Goal: Transaction & Acquisition: Book appointment/travel/reservation

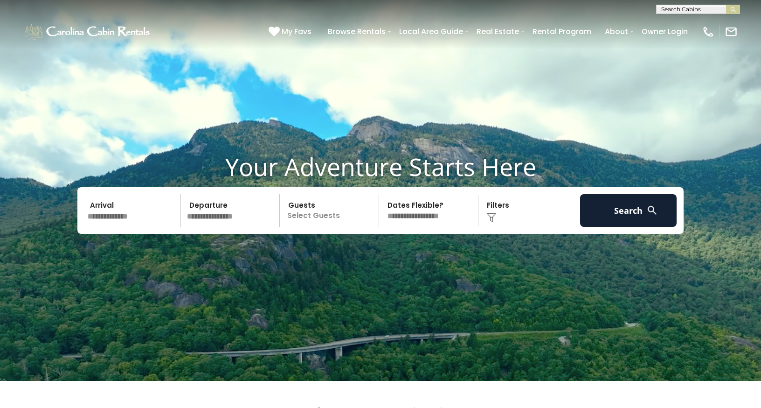
click at [99, 227] on input "text" at bounding box center [132, 210] width 97 height 33
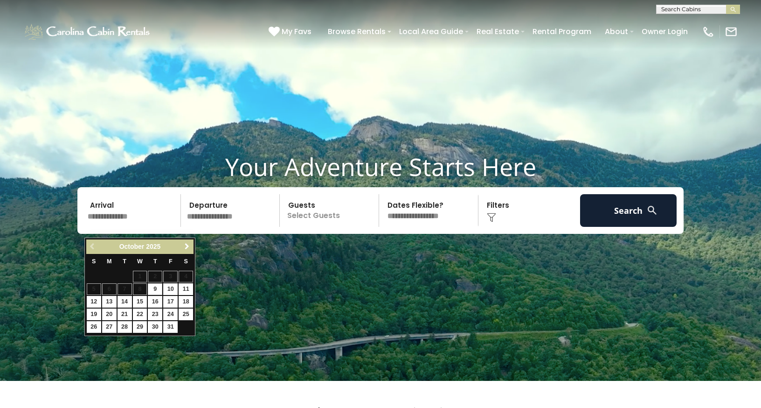
click at [188, 245] on span "Next" at bounding box center [186, 246] width 7 height 7
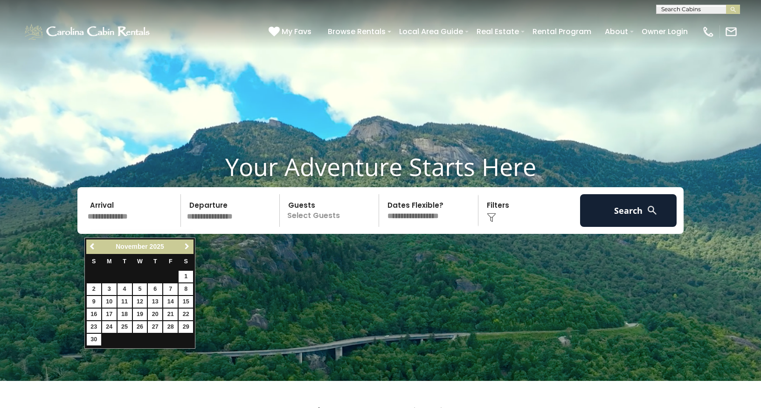
click at [188, 245] on span "Next" at bounding box center [186, 246] width 7 height 7
click at [154, 302] on link "15" at bounding box center [155, 302] width 14 height 12
type input "*******"
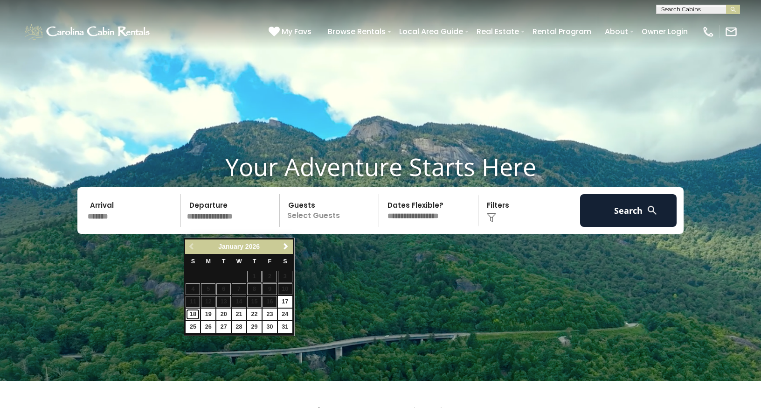
click at [196, 314] on link "18" at bounding box center [193, 314] width 14 height 12
type input "*******"
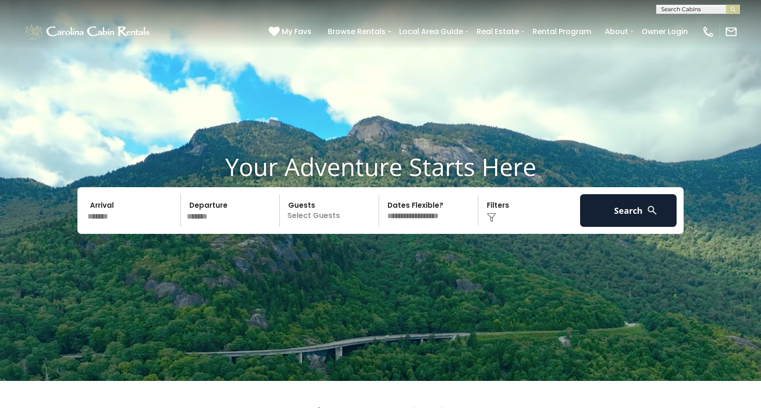
click at [308, 226] on p "Select Guests" at bounding box center [331, 210] width 96 height 33
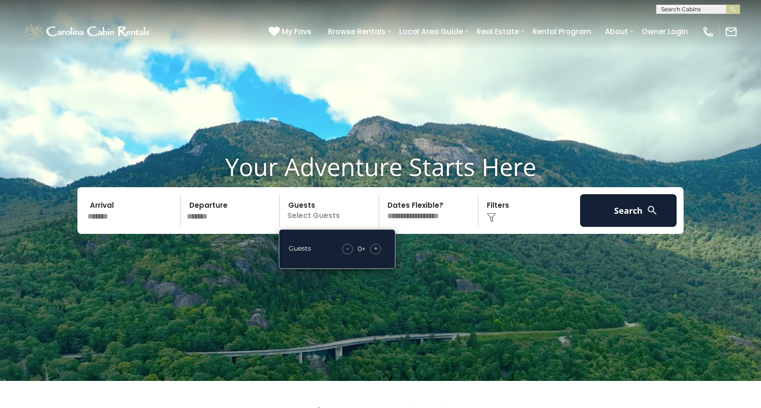
click at [373, 254] on div "+" at bounding box center [375, 248] width 11 height 11
click at [374, 253] on span "+" at bounding box center [376, 247] width 4 height 9
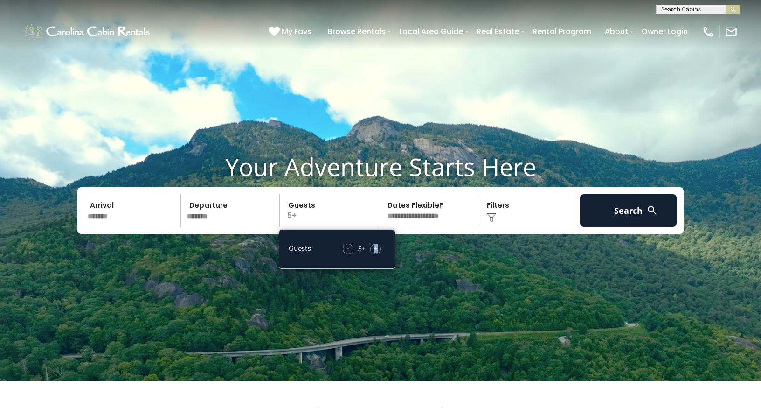
click at [374, 253] on span "+" at bounding box center [376, 247] width 4 height 9
click at [402, 225] on select "**********" at bounding box center [430, 210] width 96 height 33
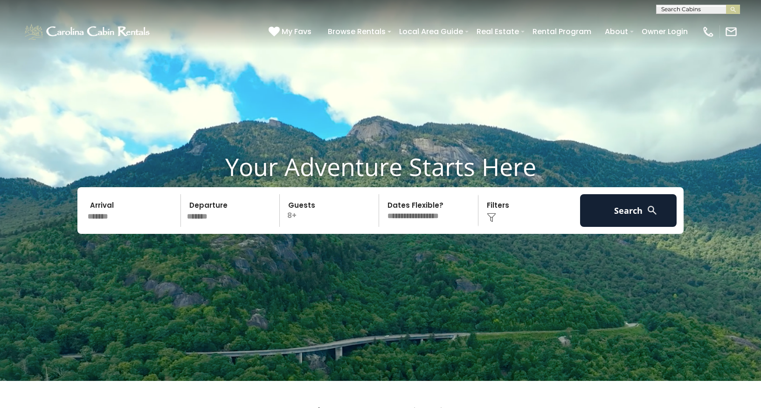
click at [460, 226] on select "**********" at bounding box center [430, 210] width 96 height 33
click at [611, 223] on button "Search" at bounding box center [628, 210] width 97 height 33
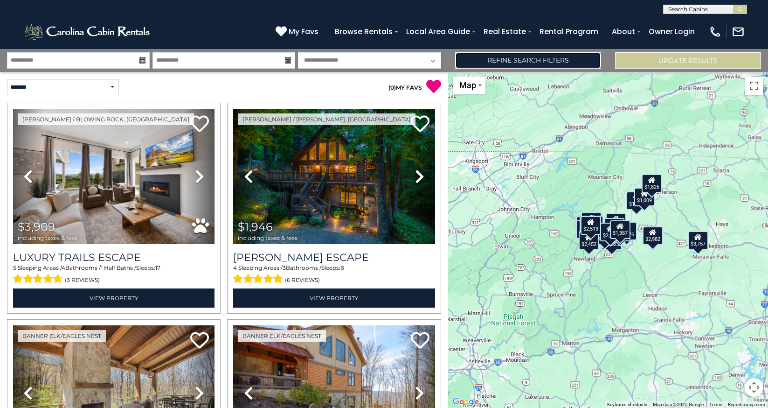
click at [501, 61] on link "Refine Search Filters" at bounding box center [528, 60] width 146 height 16
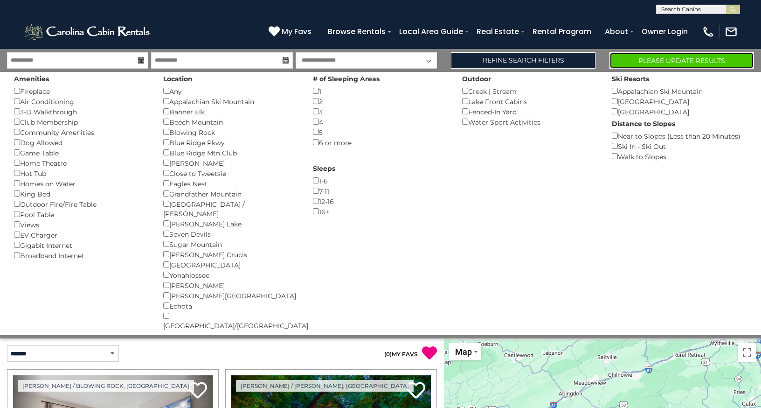
click at [634, 62] on button "Please Update Results" at bounding box center [682, 60] width 145 height 16
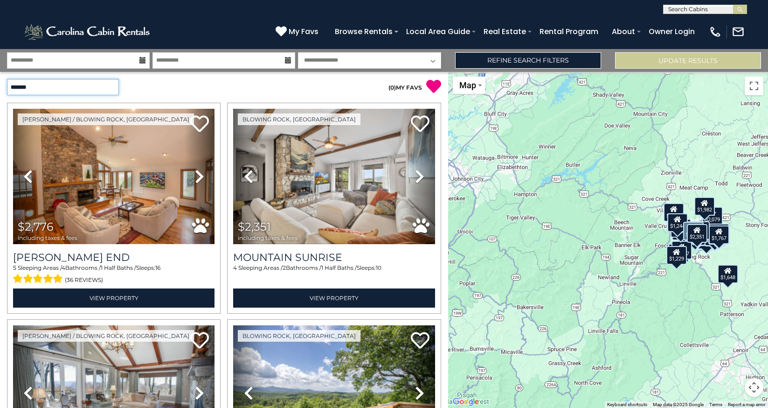
click at [111, 86] on select "**********" at bounding box center [63, 87] width 112 height 16
select select "**********"
click at [7, 79] on select "**********" at bounding box center [63, 87] width 112 height 16
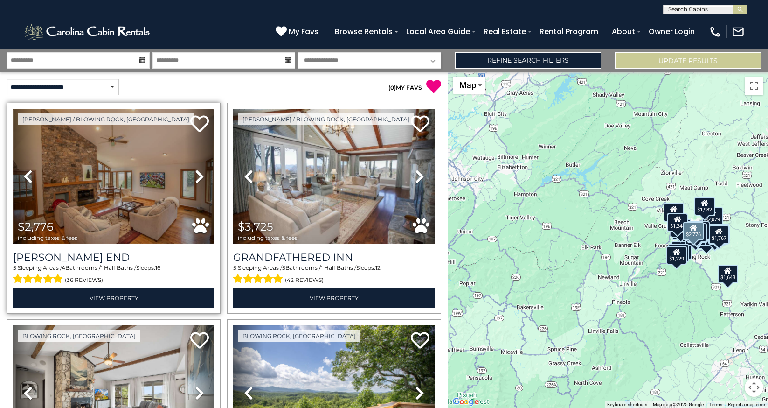
click at [88, 182] on img at bounding box center [113, 176] width 201 height 135
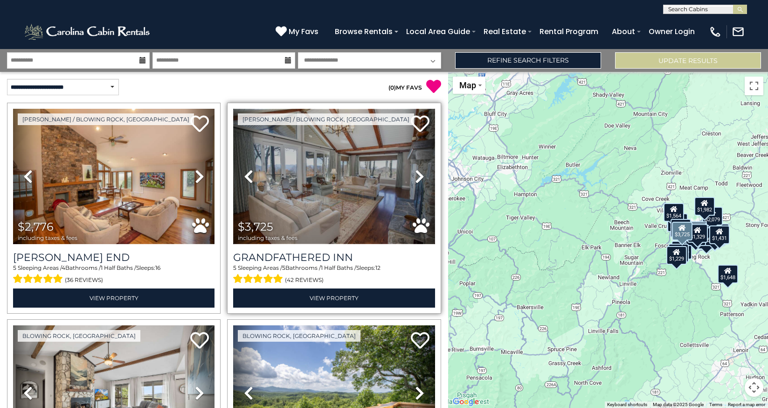
click at [323, 180] on img at bounding box center [333, 176] width 201 height 135
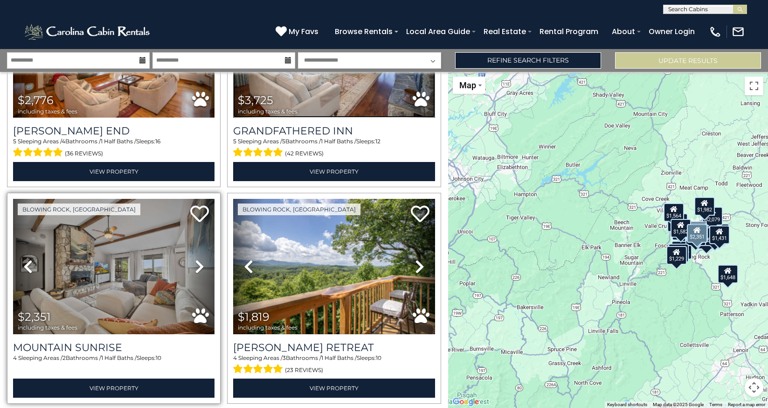
scroll to position [140, 0]
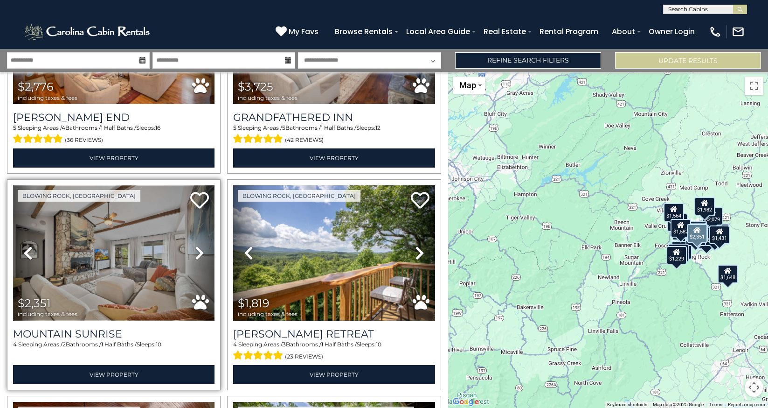
click at [125, 261] on img at bounding box center [113, 252] width 201 height 135
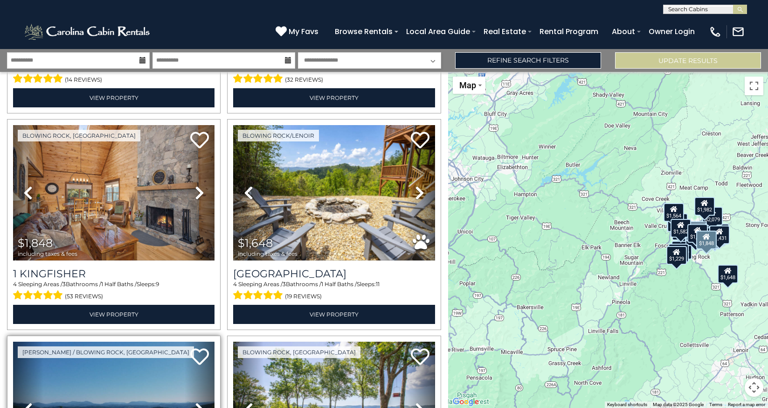
scroll to position [839, 0]
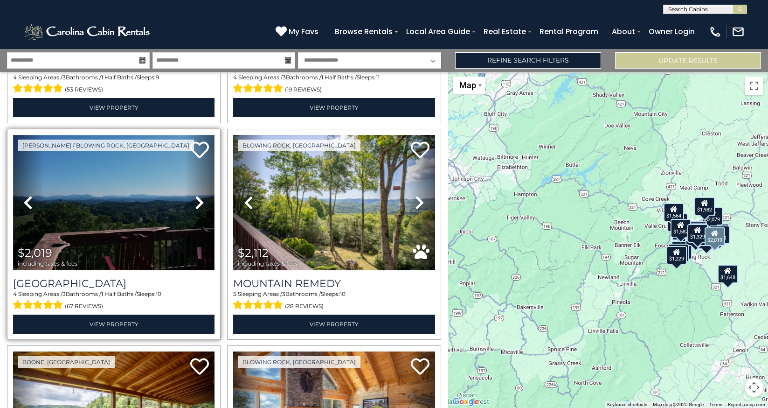
click at [115, 206] on img at bounding box center [113, 202] width 201 height 135
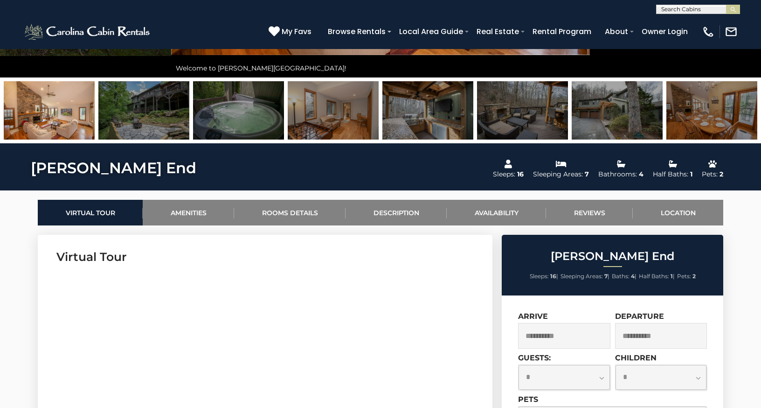
scroll to position [187, 0]
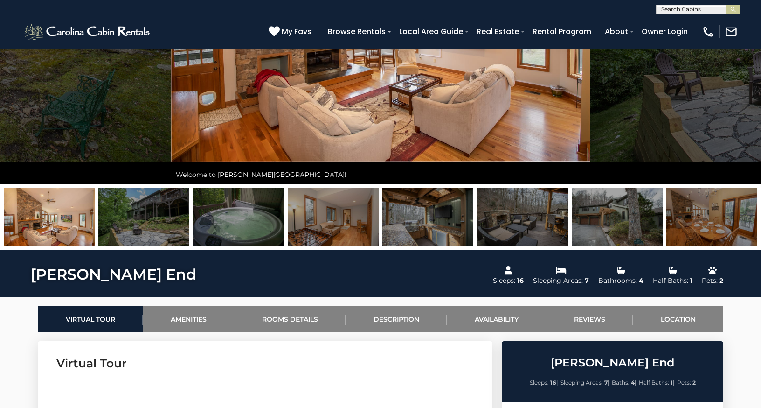
click at [79, 222] on img at bounding box center [49, 216] width 91 height 58
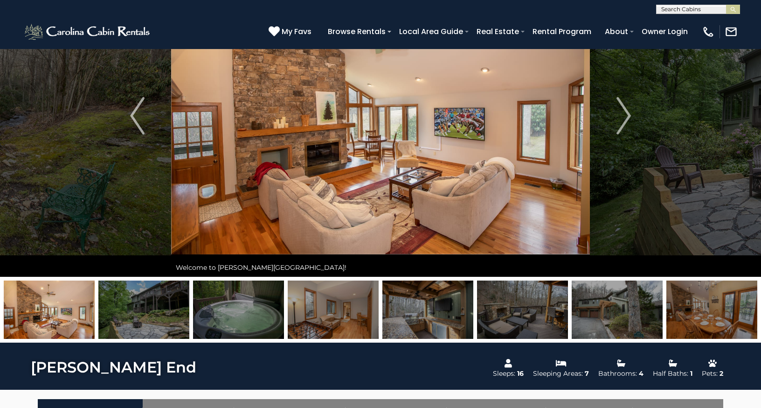
scroll to position [93, 0]
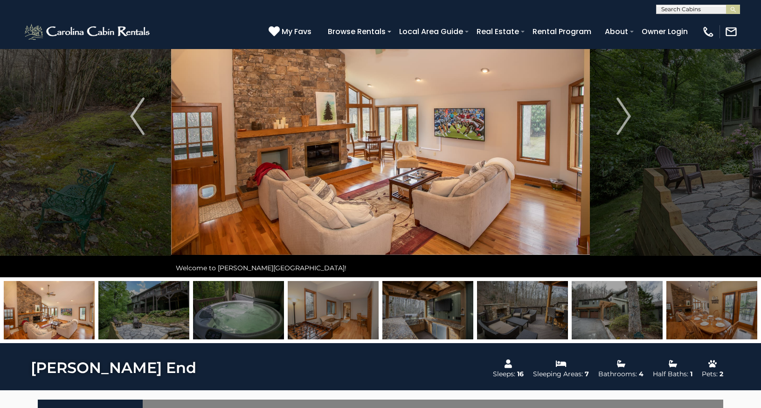
click at [132, 310] on img at bounding box center [143, 310] width 91 height 58
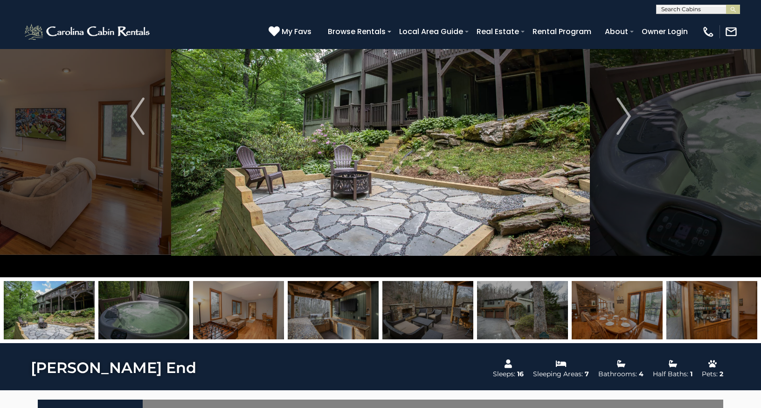
click at [113, 308] on img at bounding box center [143, 310] width 91 height 58
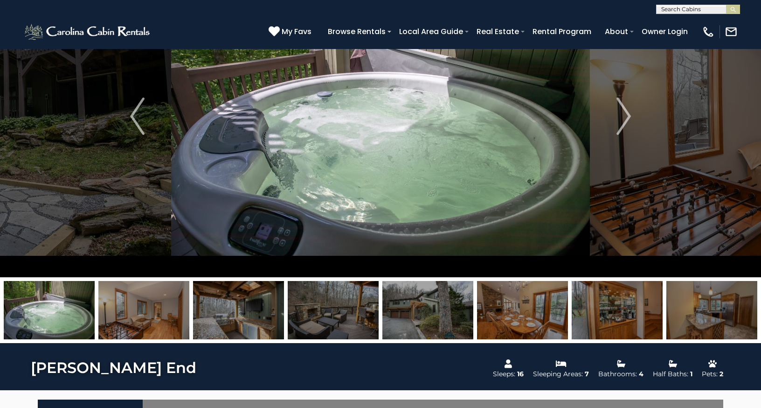
click at [113, 308] on img at bounding box center [143, 310] width 91 height 58
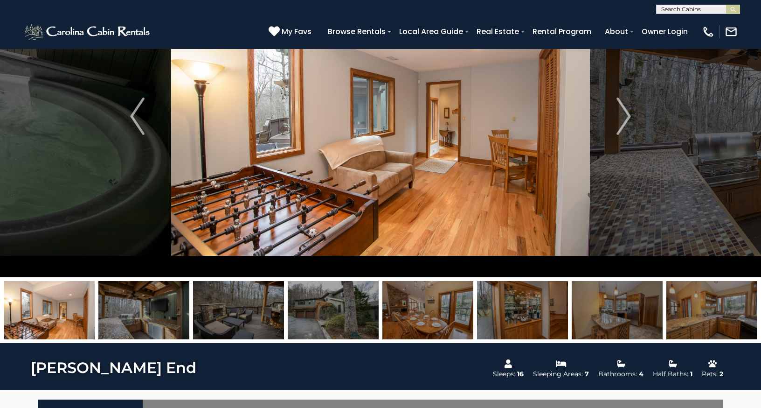
click at [113, 308] on img at bounding box center [143, 310] width 91 height 58
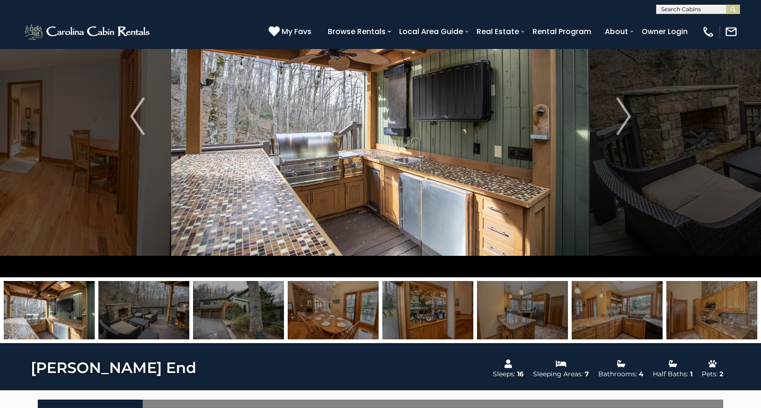
click at [113, 308] on img at bounding box center [143, 310] width 91 height 58
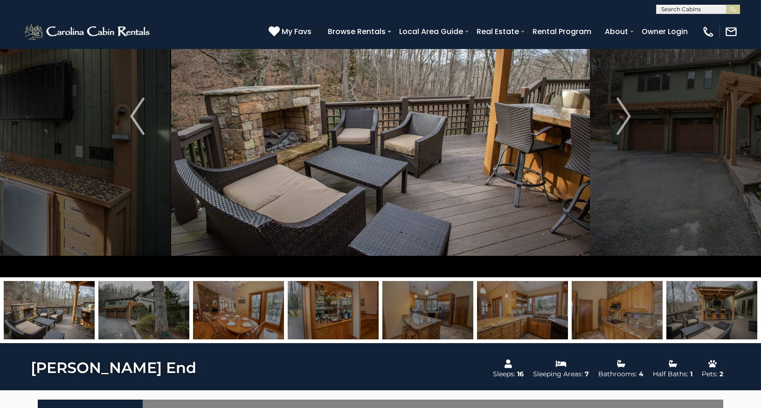
click at [113, 308] on img at bounding box center [143, 310] width 91 height 58
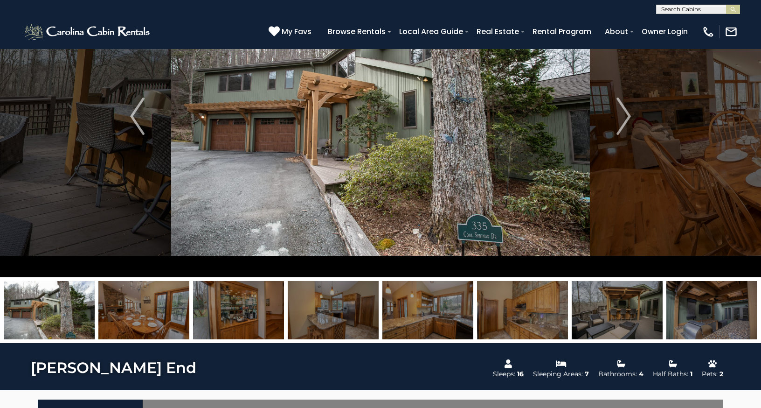
click at [113, 308] on img at bounding box center [143, 310] width 91 height 58
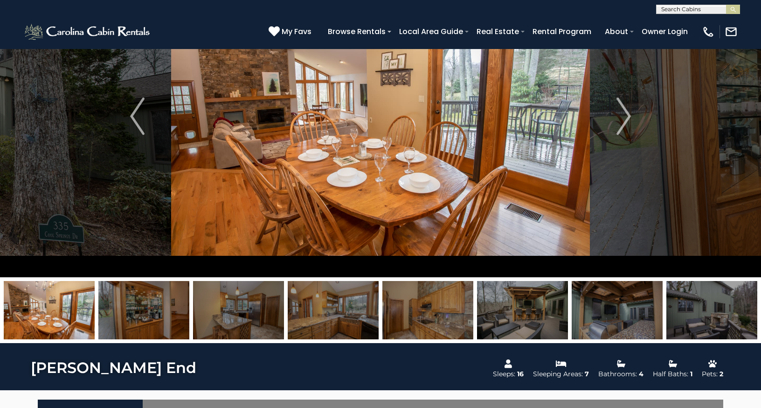
click at [113, 308] on img at bounding box center [143, 310] width 91 height 58
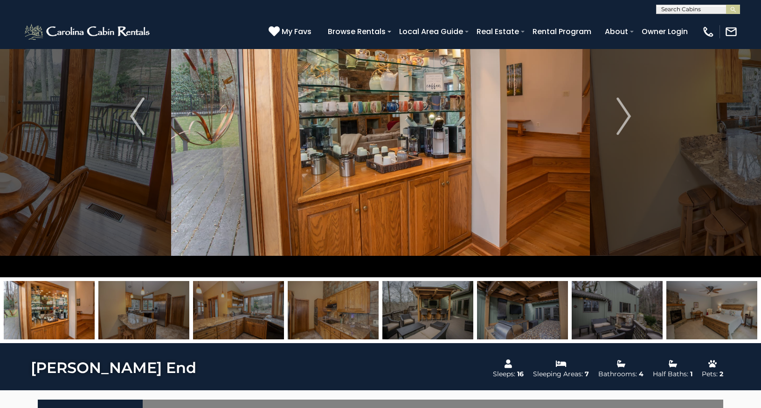
click at [113, 308] on img at bounding box center [143, 310] width 91 height 58
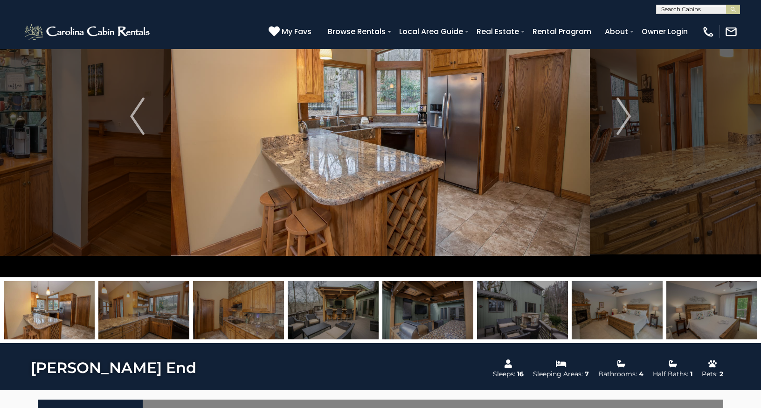
click at [113, 308] on img at bounding box center [143, 310] width 91 height 58
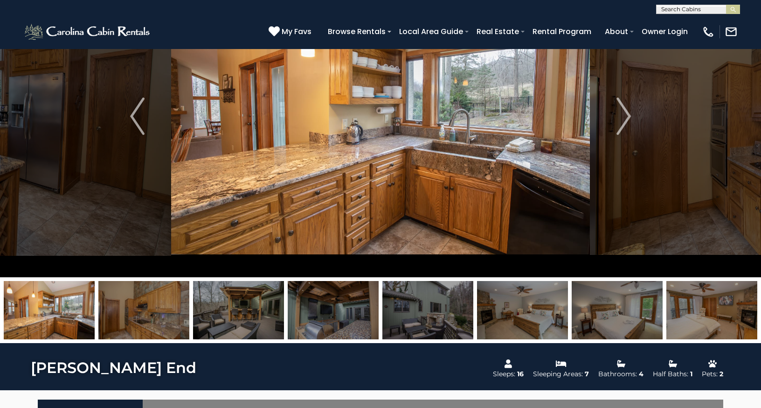
click at [113, 308] on img at bounding box center [143, 310] width 91 height 58
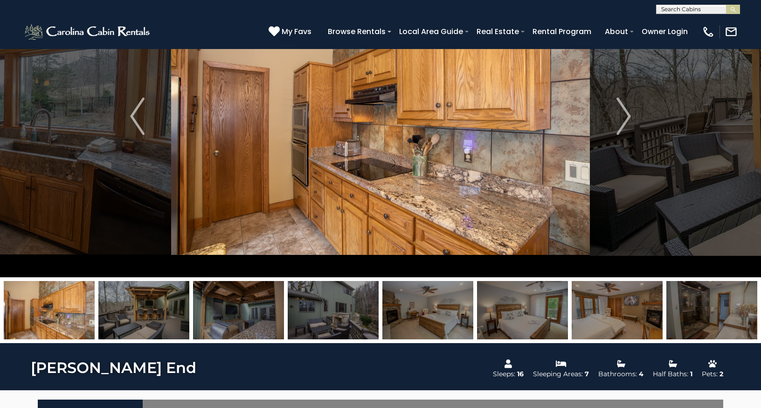
click at [113, 308] on img at bounding box center [143, 310] width 91 height 58
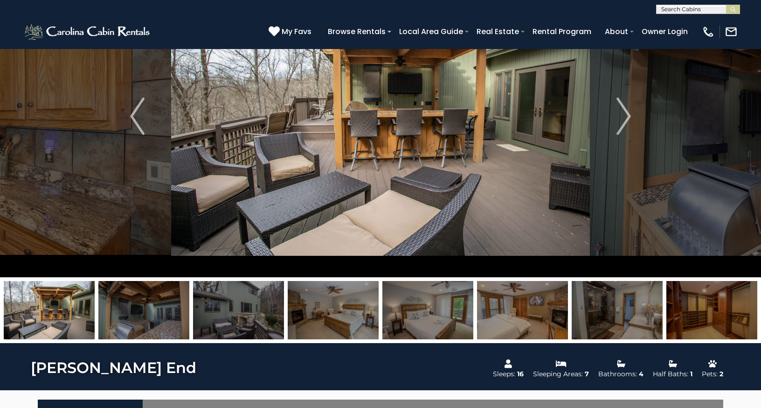
click at [113, 308] on img at bounding box center [143, 310] width 91 height 58
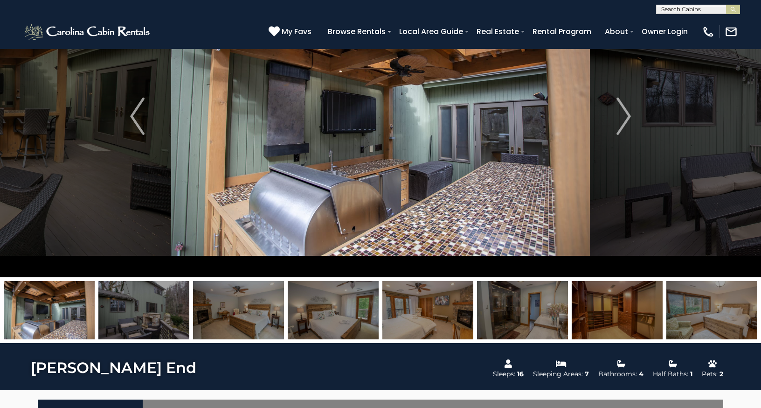
click at [113, 308] on img at bounding box center [143, 310] width 91 height 58
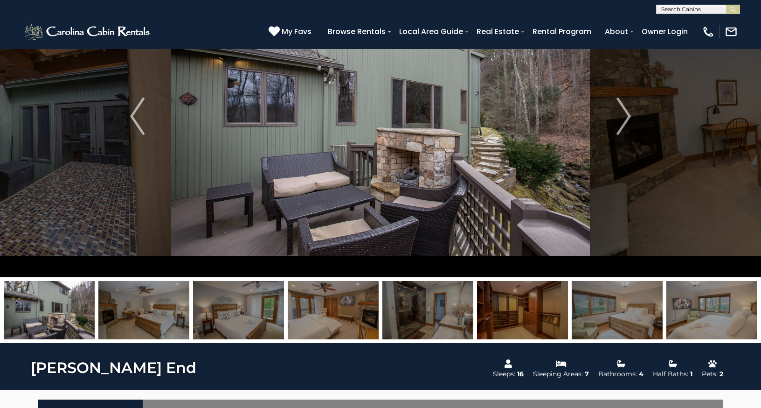
click at [113, 308] on img at bounding box center [143, 310] width 91 height 58
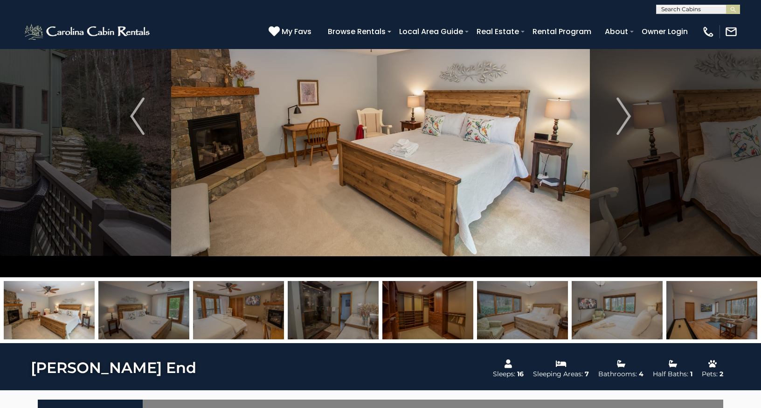
click at [113, 308] on img at bounding box center [143, 310] width 91 height 58
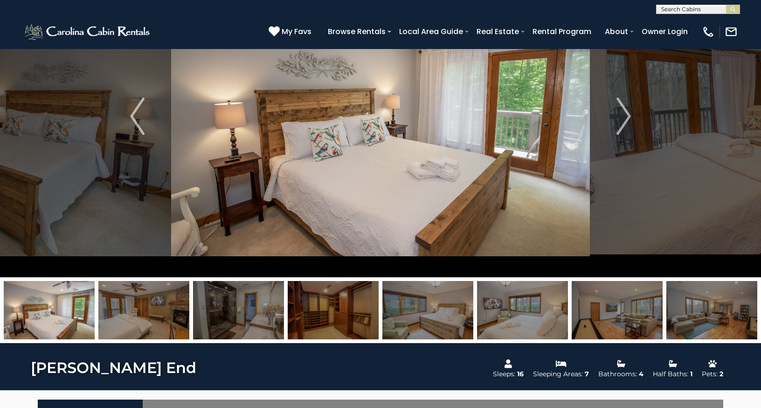
click at [113, 308] on img at bounding box center [143, 310] width 91 height 58
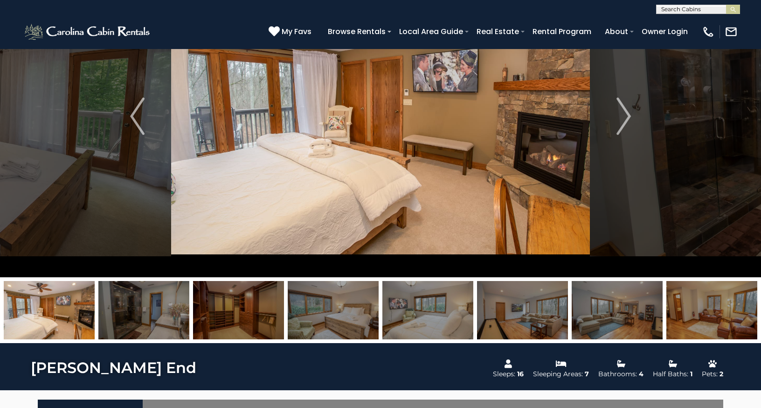
click at [113, 308] on img at bounding box center [143, 310] width 91 height 58
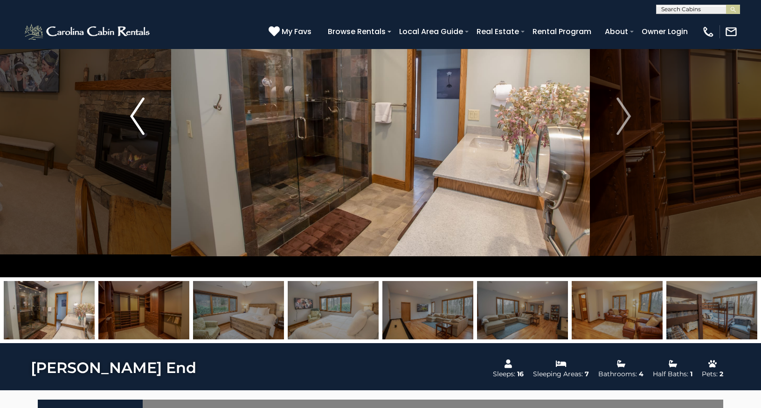
scroll to position [93, 0]
click at [134, 117] on img "Previous" at bounding box center [137, 115] width 14 height 37
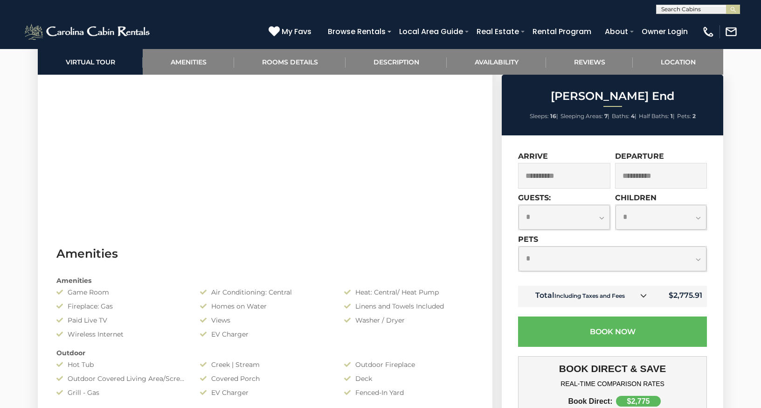
scroll to position [420, 0]
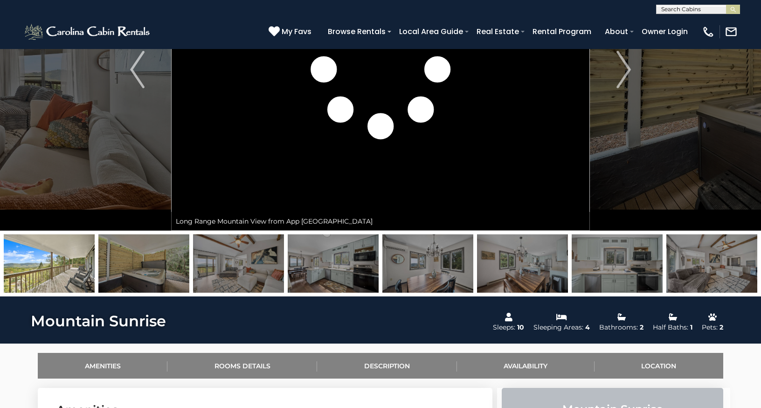
scroll to position [93, 0]
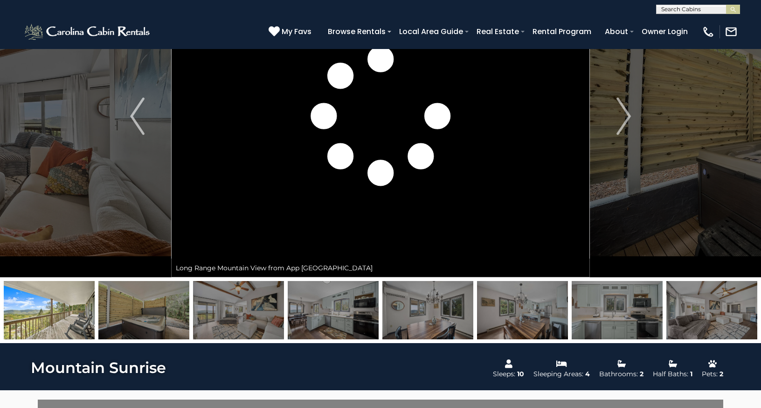
click at [63, 311] on img at bounding box center [49, 310] width 91 height 58
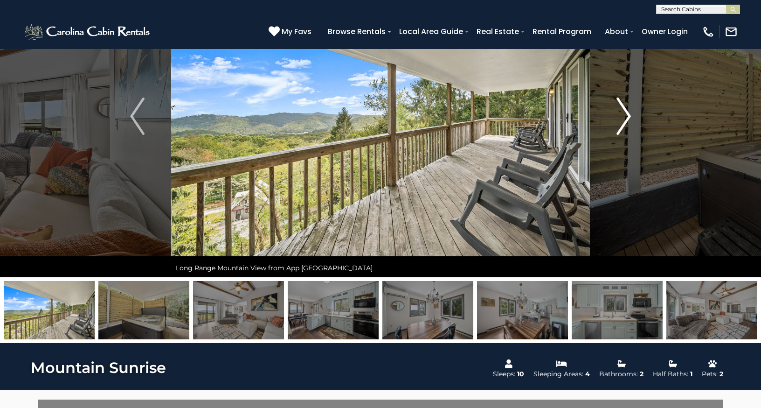
click at [618, 123] on img "Next" at bounding box center [624, 115] width 14 height 37
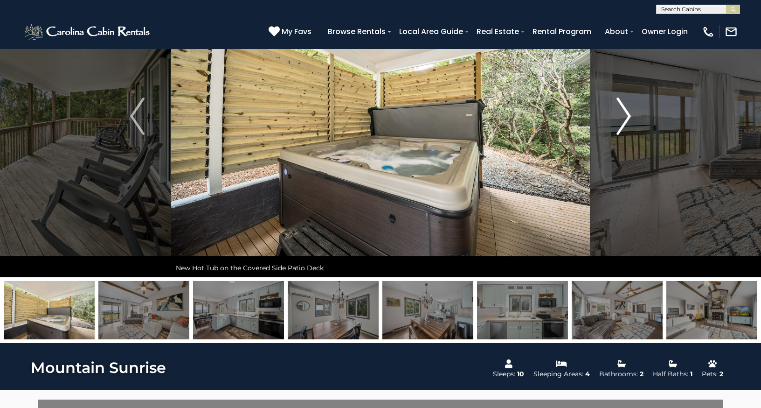
click at [624, 113] on img "Next" at bounding box center [624, 115] width 14 height 37
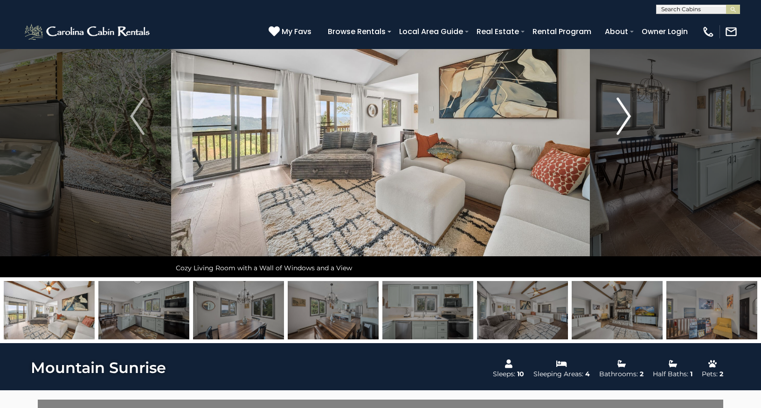
click at [624, 113] on img "Next" at bounding box center [624, 115] width 14 height 37
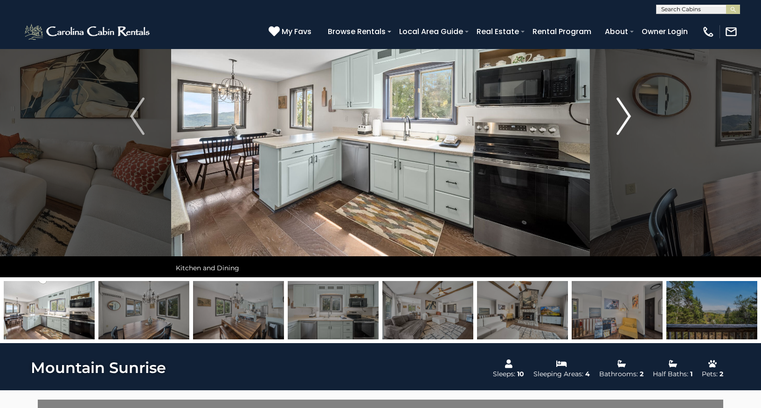
click at [624, 113] on img "Next" at bounding box center [624, 115] width 14 height 37
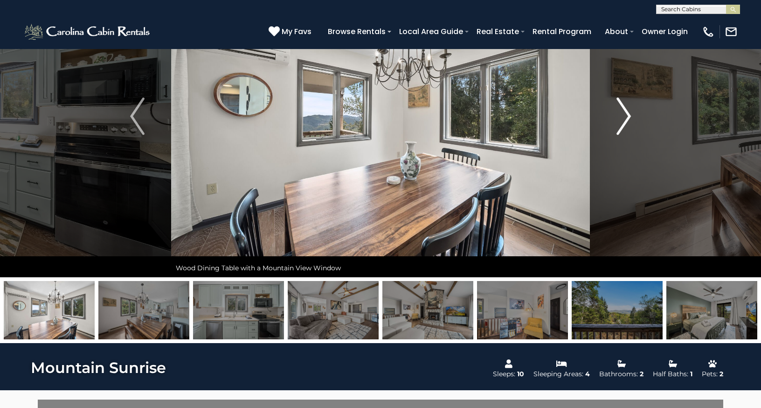
click at [624, 113] on img "Next" at bounding box center [624, 115] width 14 height 37
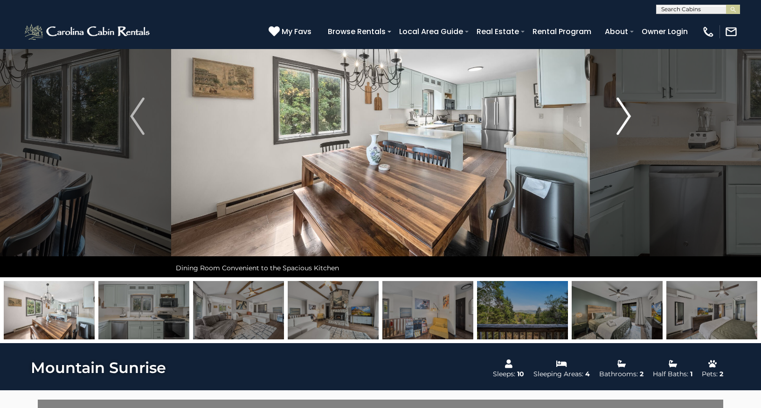
click at [624, 113] on img "Next" at bounding box center [624, 115] width 14 height 37
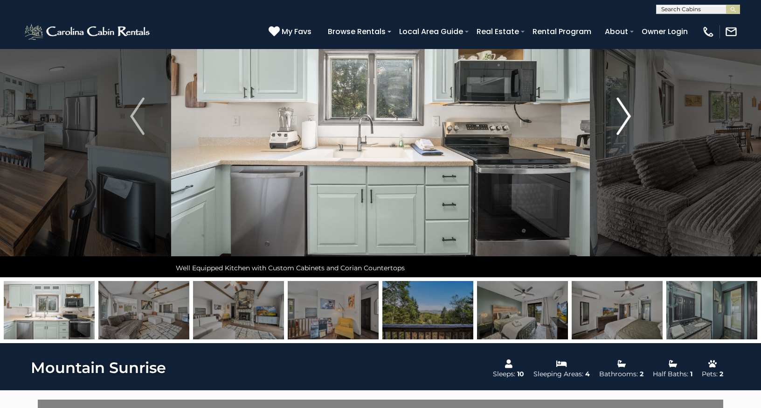
click at [624, 113] on img "Next" at bounding box center [624, 115] width 14 height 37
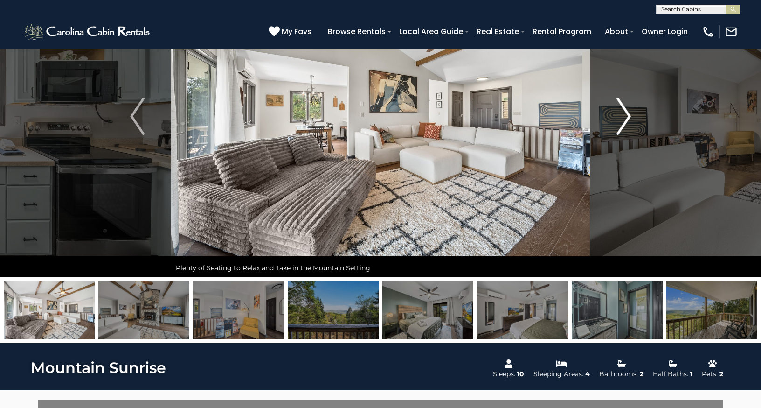
click at [624, 113] on img "Next" at bounding box center [624, 115] width 14 height 37
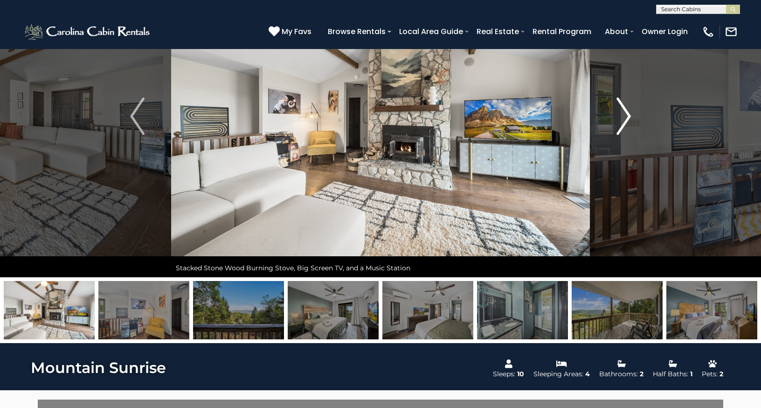
click at [624, 113] on img "Next" at bounding box center [624, 115] width 14 height 37
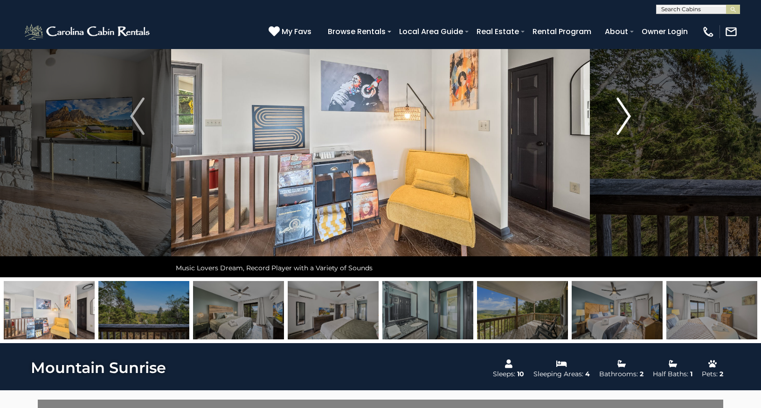
click at [624, 113] on img "Next" at bounding box center [624, 115] width 14 height 37
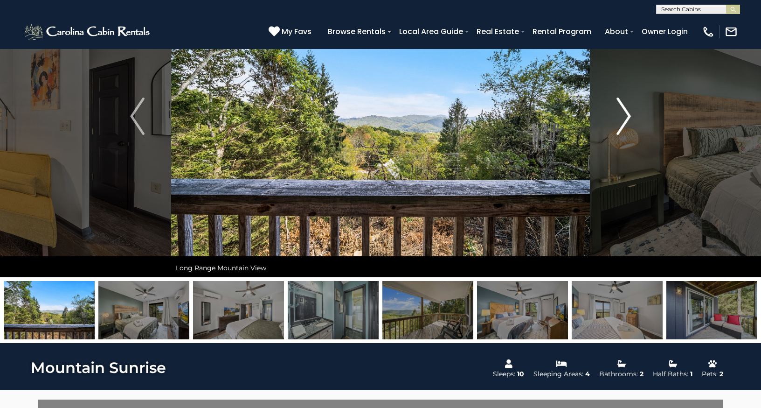
click at [624, 113] on img "Next" at bounding box center [624, 115] width 14 height 37
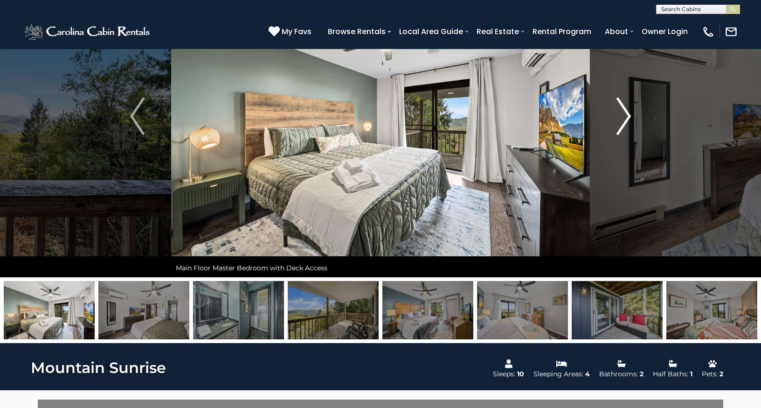
click at [624, 113] on img "Next" at bounding box center [624, 115] width 14 height 37
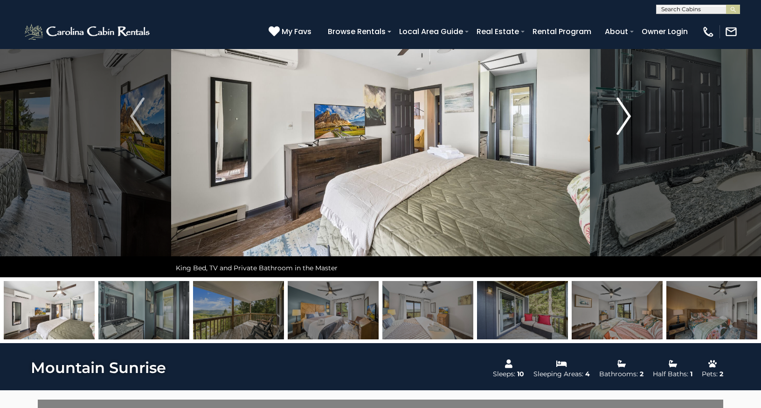
click at [624, 113] on img "Next" at bounding box center [624, 115] width 14 height 37
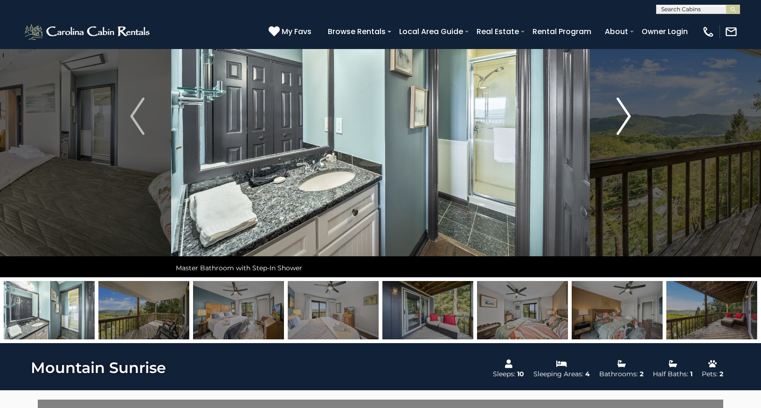
click at [624, 113] on img "Next" at bounding box center [624, 115] width 14 height 37
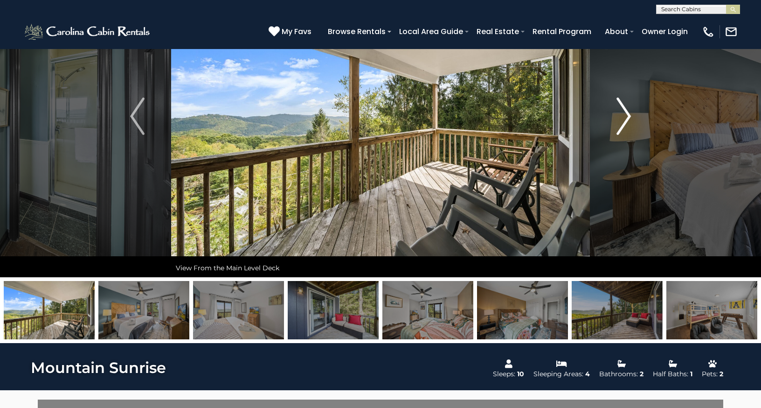
click at [624, 113] on img "Next" at bounding box center [624, 115] width 14 height 37
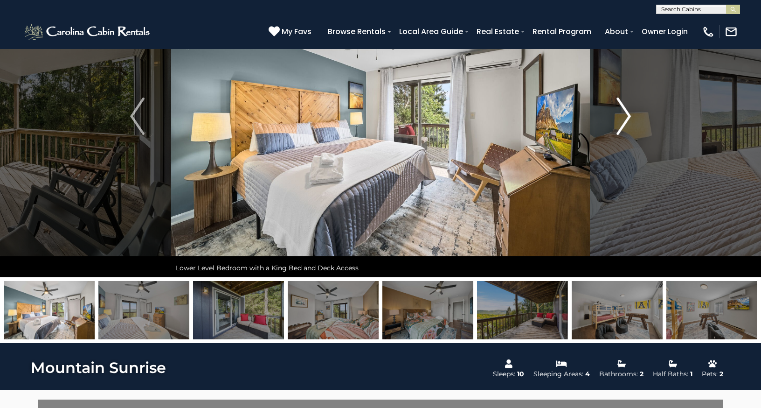
click at [624, 113] on img "Next" at bounding box center [624, 115] width 14 height 37
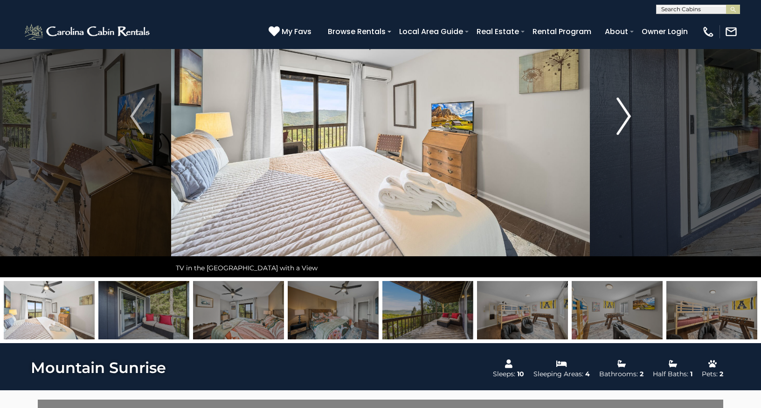
click at [624, 113] on img "Next" at bounding box center [624, 115] width 14 height 37
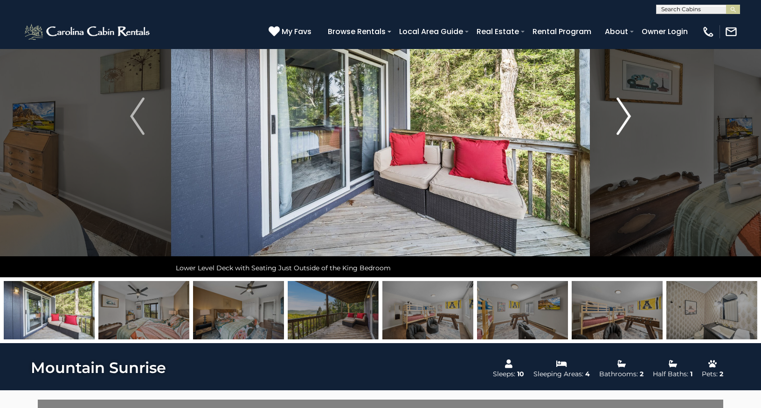
click at [624, 113] on img "Next" at bounding box center [624, 115] width 14 height 37
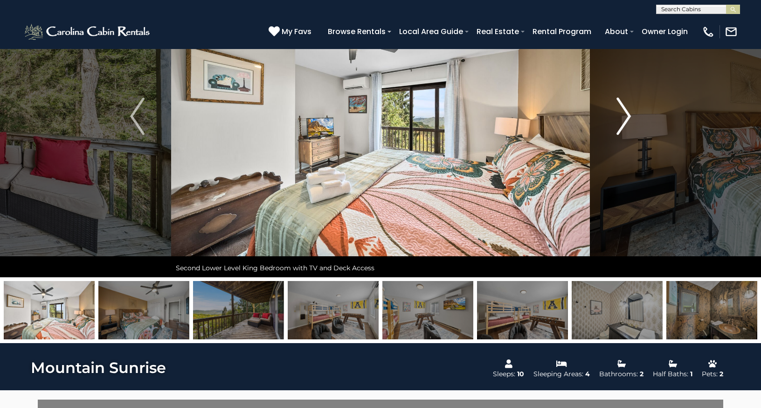
click at [624, 113] on img "Next" at bounding box center [624, 115] width 14 height 37
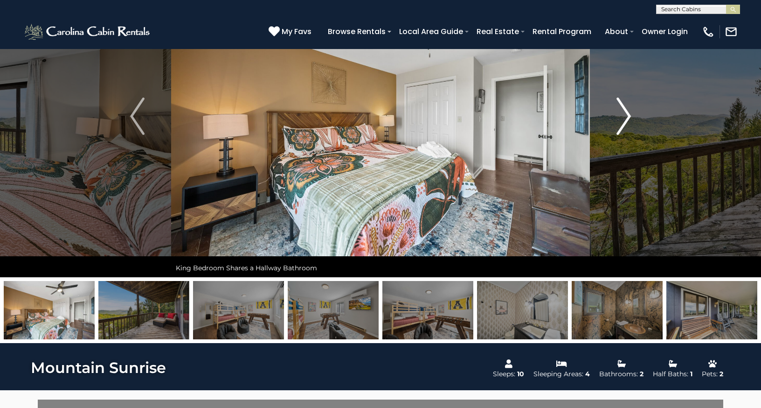
click at [624, 113] on img "Next" at bounding box center [624, 115] width 14 height 37
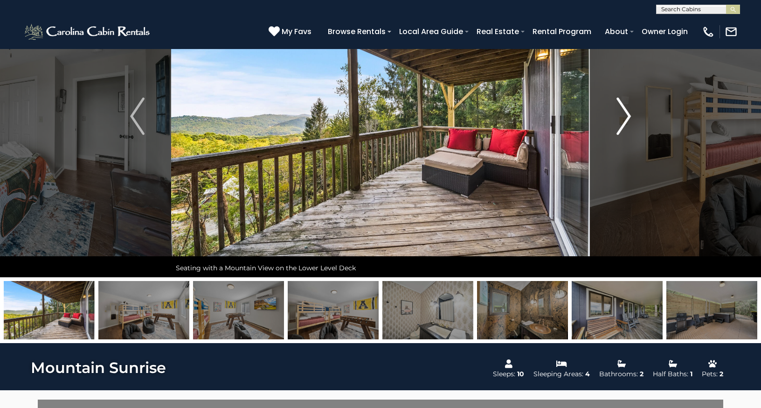
click at [624, 113] on img "Next" at bounding box center [624, 115] width 14 height 37
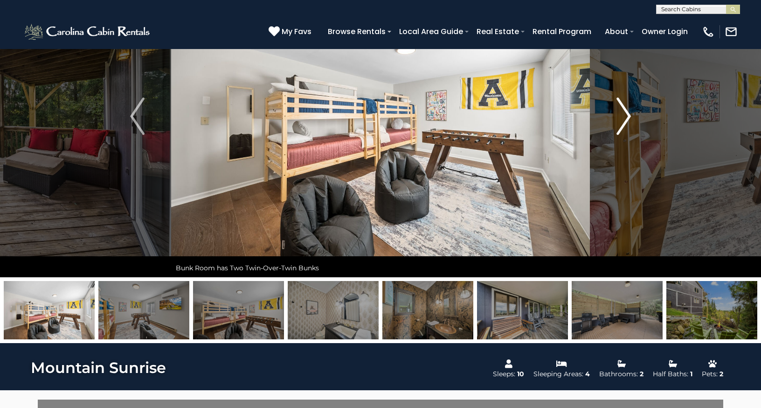
click at [624, 113] on img "Next" at bounding box center [624, 115] width 14 height 37
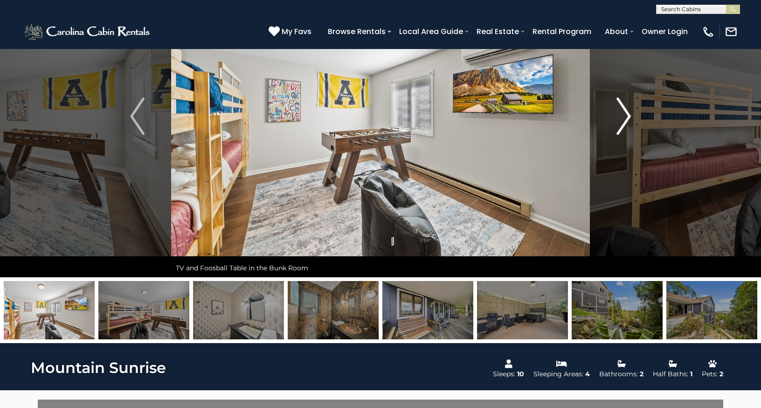
click at [624, 113] on img "Next" at bounding box center [624, 115] width 14 height 37
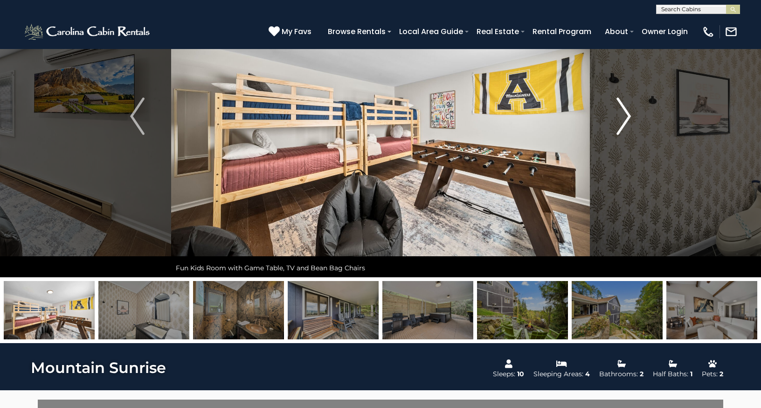
click at [624, 113] on img "Next" at bounding box center [624, 115] width 14 height 37
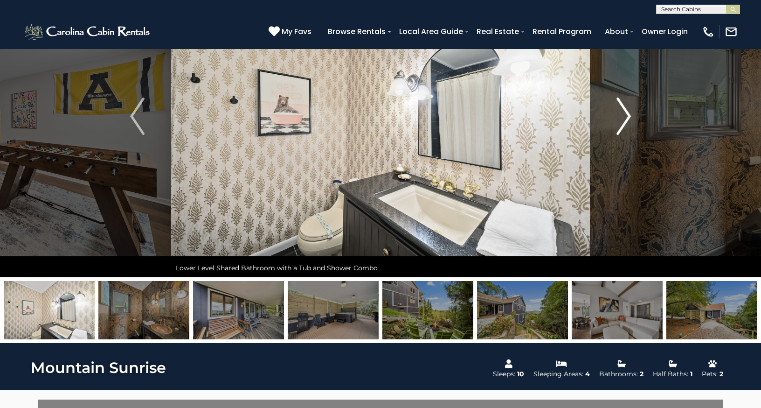
click at [624, 113] on img "Next" at bounding box center [624, 115] width 14 height 37
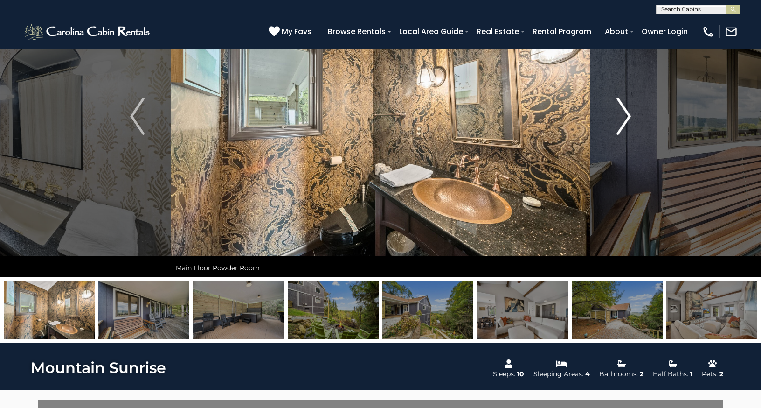
click at [624, 113] on img "Next" at bounding box center [624, 115] width 14 height 37
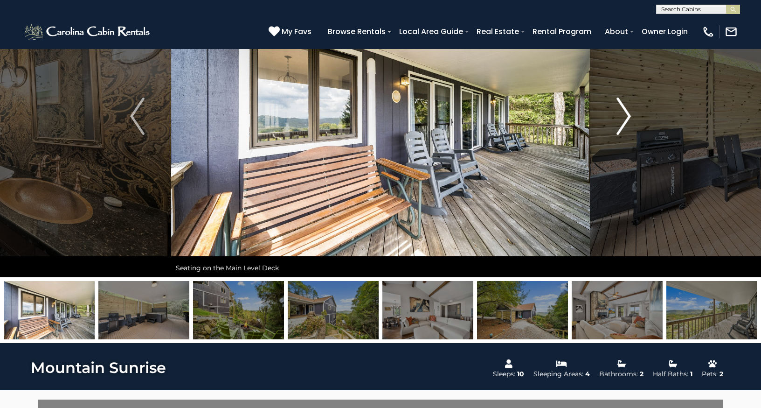
click at [624, 113] on img "Next" at bounding box center [624, 115] width 14 height 37
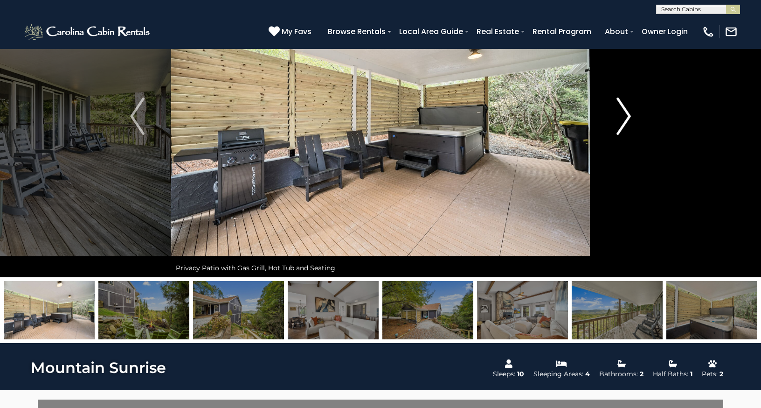
click at [624, 113] on img "Next" at bounding box center [624, 115] width 14 height 37
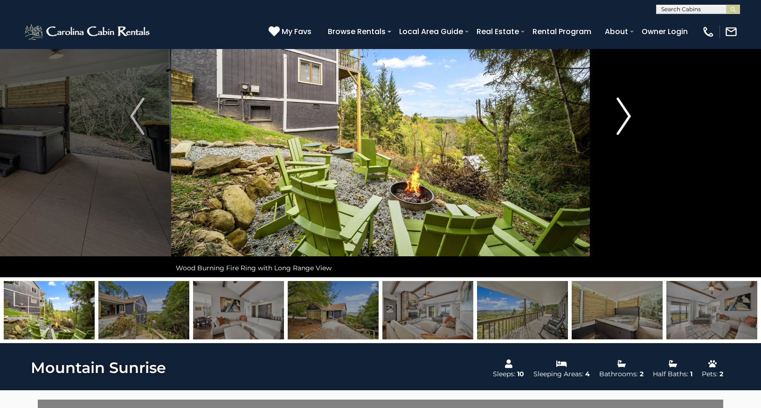
click at [624, 113] on img "Next" at bounding box center [624, 115] width 14 height 37
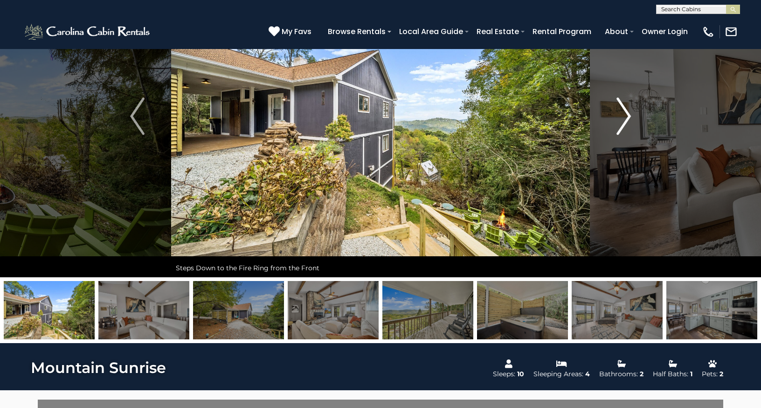
click at [624, 113] on img "Next" at bounding box center [624, 115] width 14 height 37
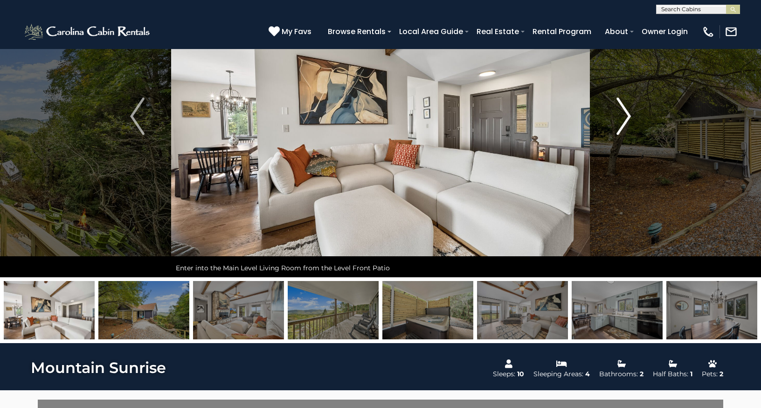
click at [624, 113] on img "Next" at bounding box center [624, 115] width 14 height 37
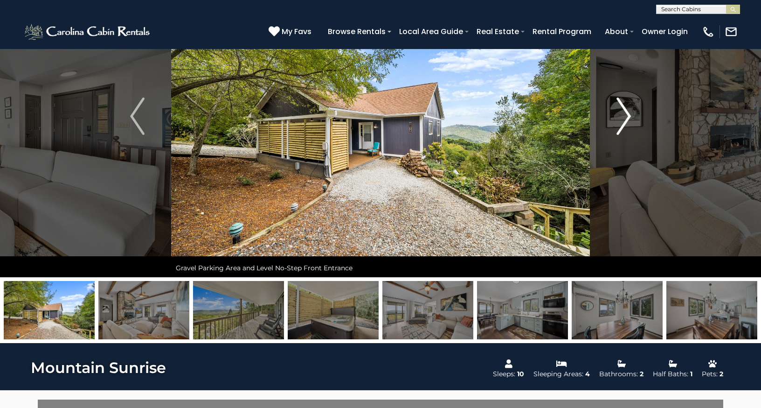
click at [624, 113] on img "Next" at bounding box center [624, 115] width 14 height 37
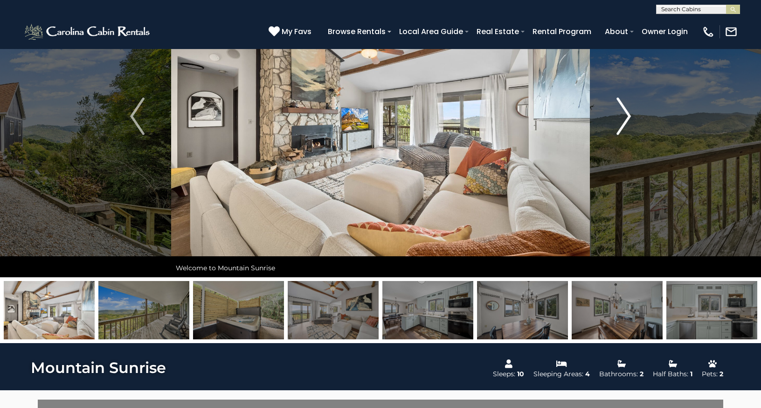
click at [624, 113] on img "Next" at bounding box center [624, 115] width 14 height 37
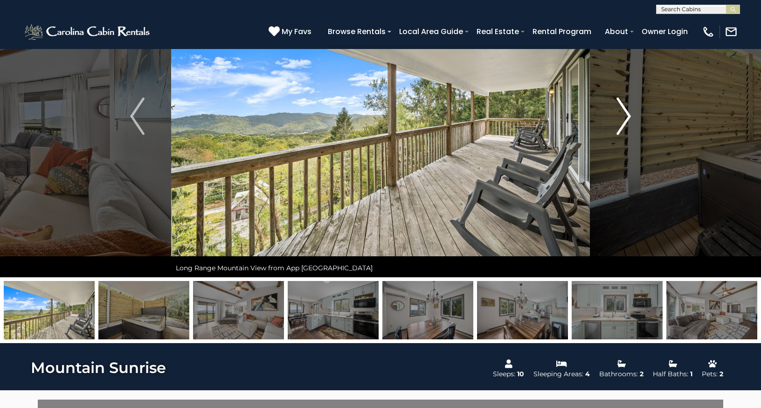
click at [624, 113] on img "Next" at bounding box center [624, 115] width 14 height 37
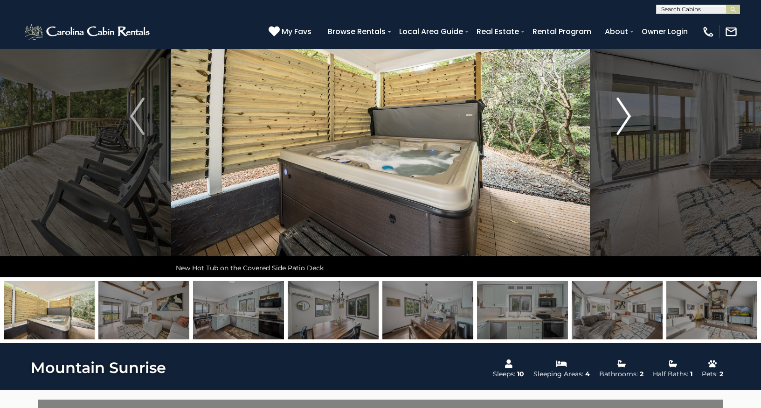
click at [624, 113] on img "Next" at bounding box center [624, 115] width 14 height 37
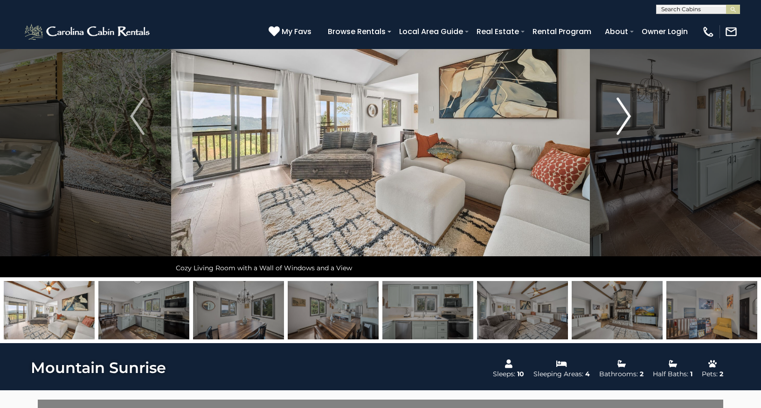
click at [624, 113] on img "Next" at bounding box center [624, 115] width 14 height 37
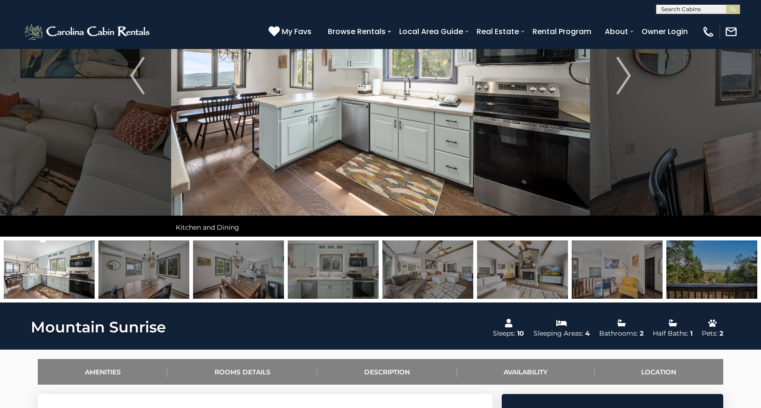
scroll to position [0, 0]
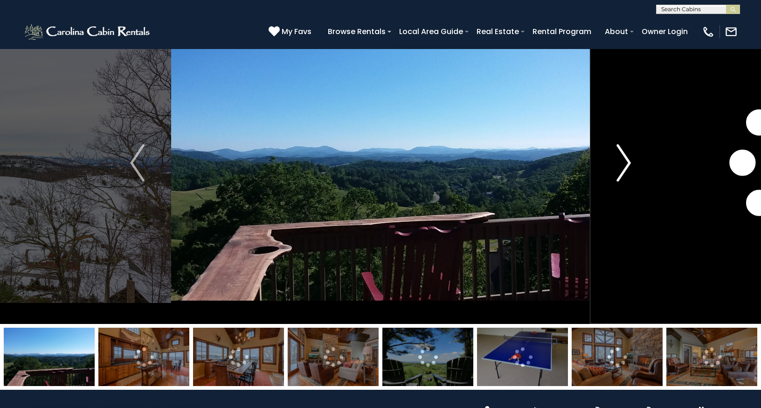
click at [624, 163] on img "Next" at bounding box center [624, 162] width 14 height 37
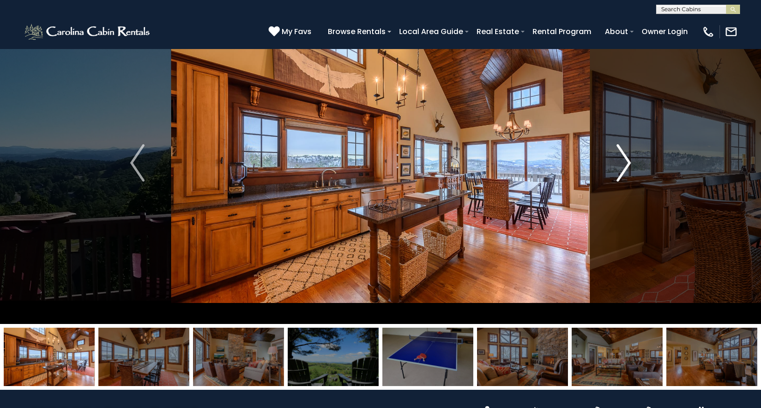
click at [624, 163] on img "Next" at bounding box center [624, 162] width 14 height 37
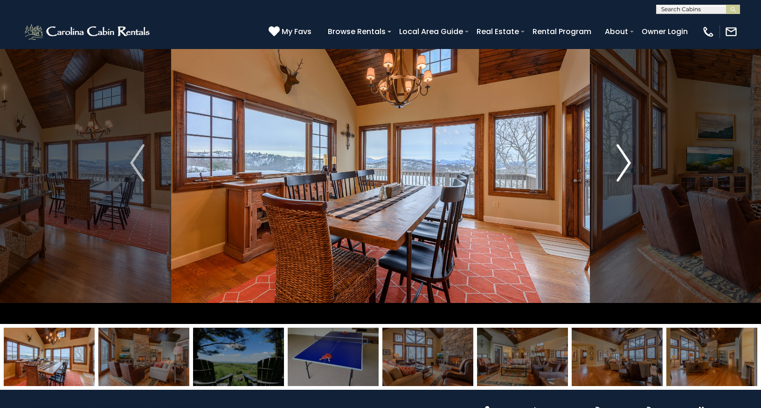
click at [624, 163] on img "Next" at bounding box center [624, 162] width 14 height 37
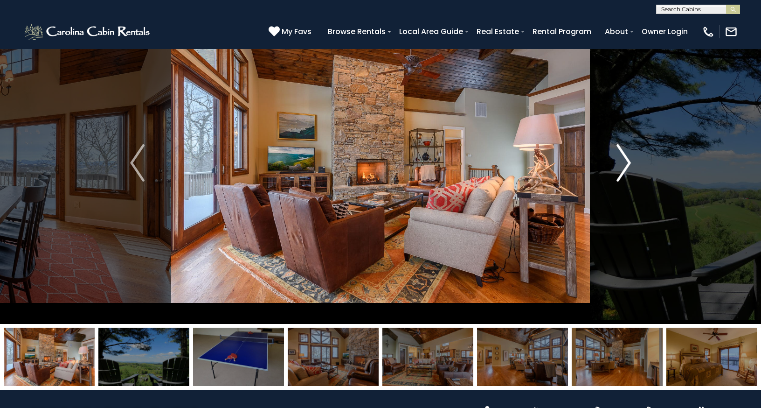
click at [624, 163] on img "Next" at bounding box center [624, 162] width 14 height 37
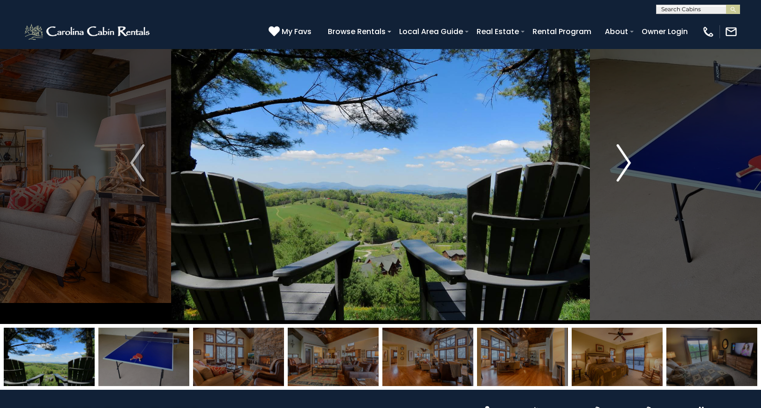
click at [624, 163] on img "Next" at bounding box center [624, 162] width 14 height 37
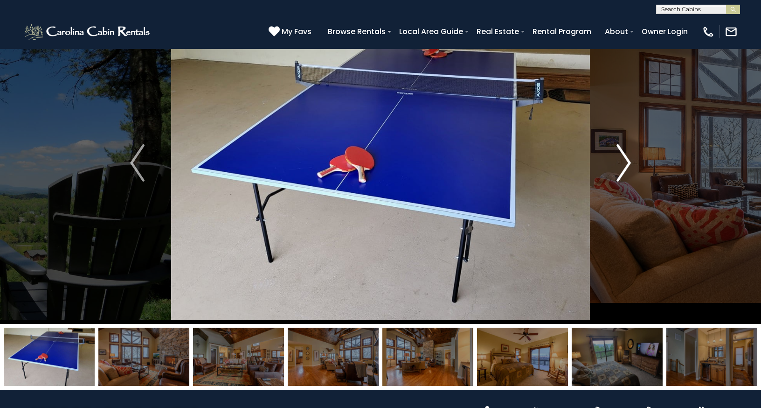
click at [624, 163] on img "Next" at bounding box center [624, 162] width 14 height 37
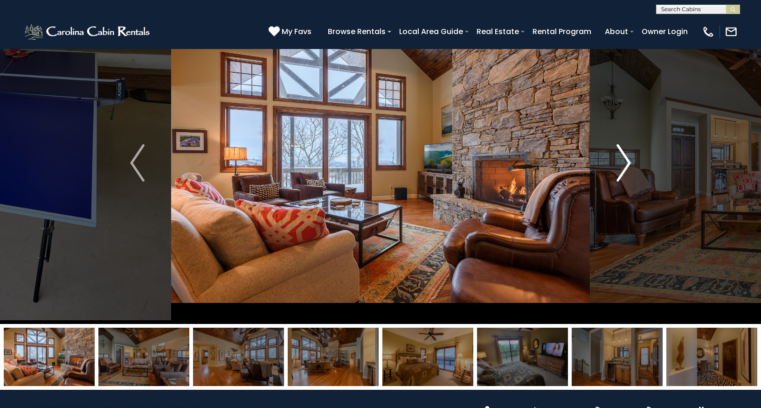
click at [624, 163] on img "Next" at bounding box center [624, 162] width 14 height 37
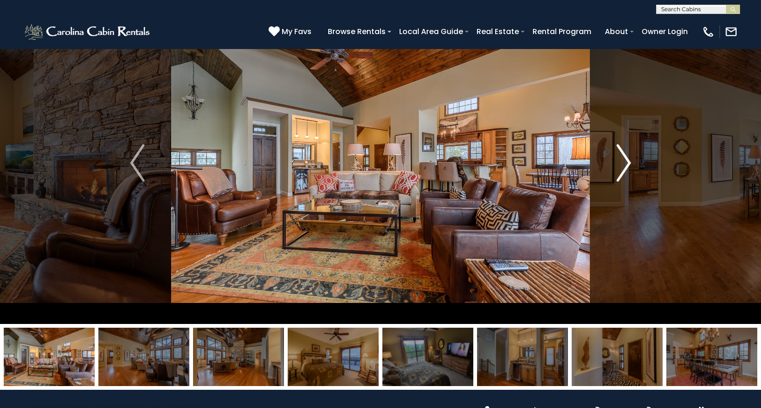
click at [624, 163] on img "Next" at bounding box center [624, 162] width 14 height 37
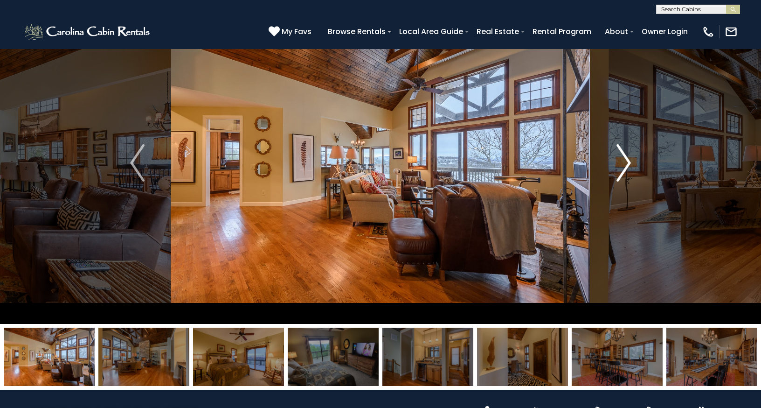
click at [624, 163] on img "Next" at bounding box center [624, 162] width 14 height 37
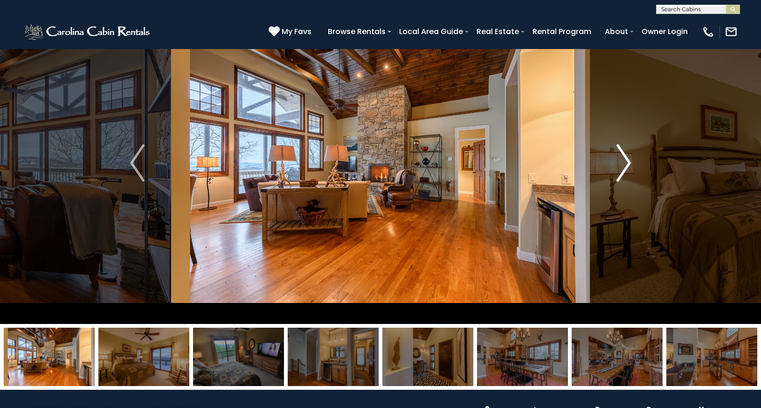
click at [623, 163] on img "Next" at bounding box center [624, 162] width 14 height 37
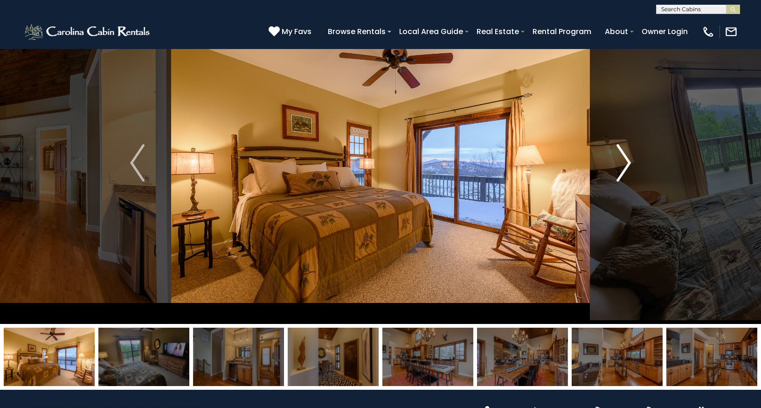
click at [623, 163] on img "Next" at bounding box center [624, 162] width 14 height 37
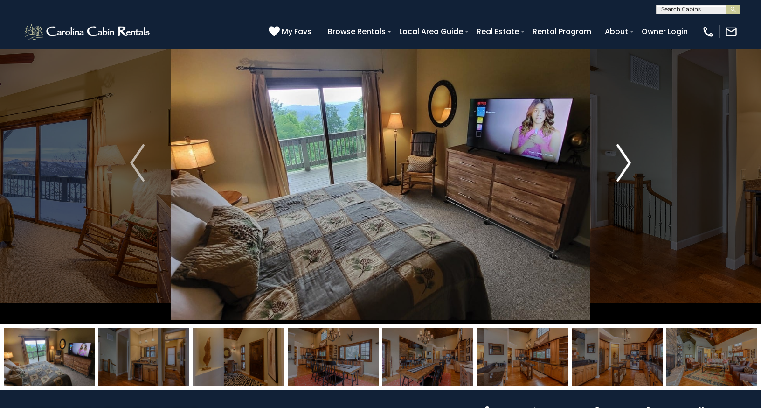
click at [623, 163] on img "Next" at bounding box center [624, 162] width 14 height 37
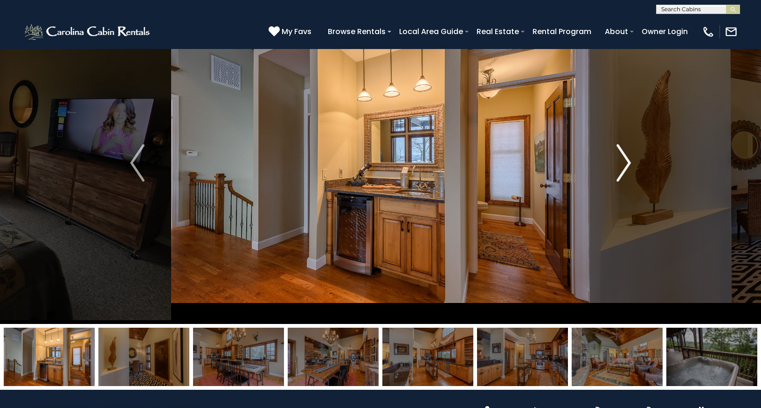
click at [623, 163] on img "Next" at bounding box center [624, 162] width 14 height 37
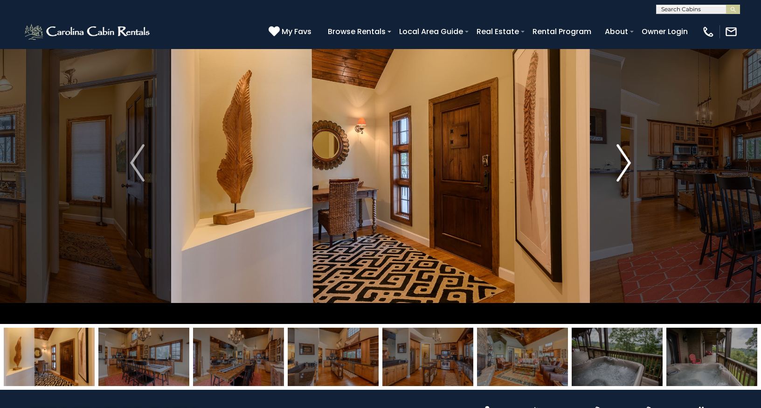
click at [623, 163] on img "Next" at bounding box center [624, 162] width 14 height 37
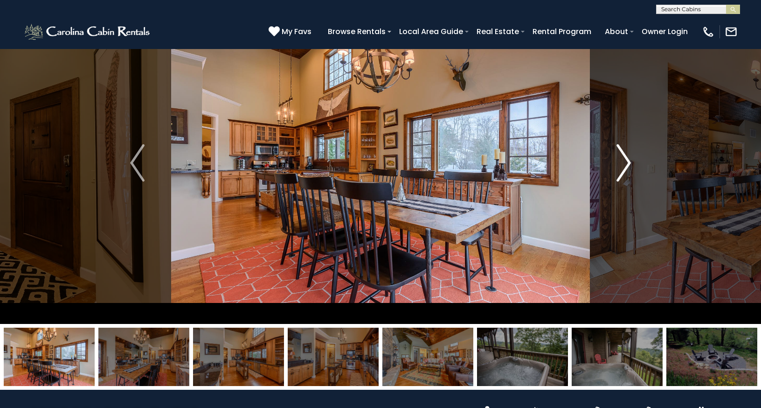
click at [623, 163] on img "Next" at bounding box center [624, 162] width 14 height 37
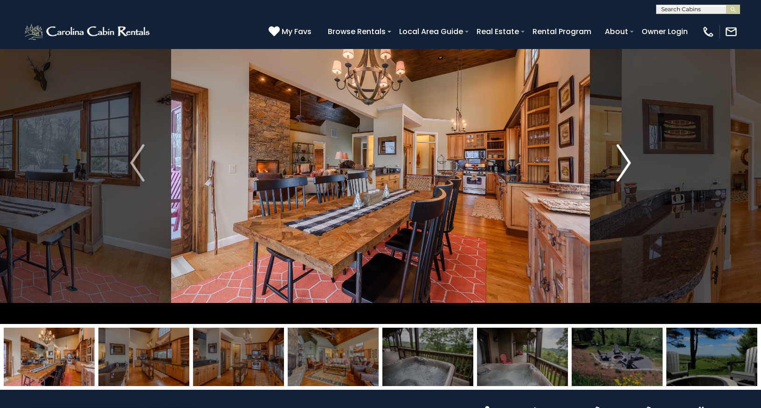
click at [623, 163] on img "Next" at bounding box center [624, 162] width 14 height 37
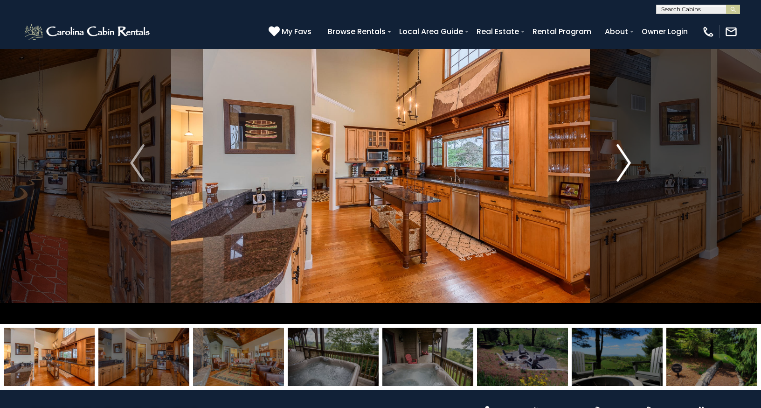
click at [623, 163] on img "Next" at bounding box center [624, 162] width 14 height 37
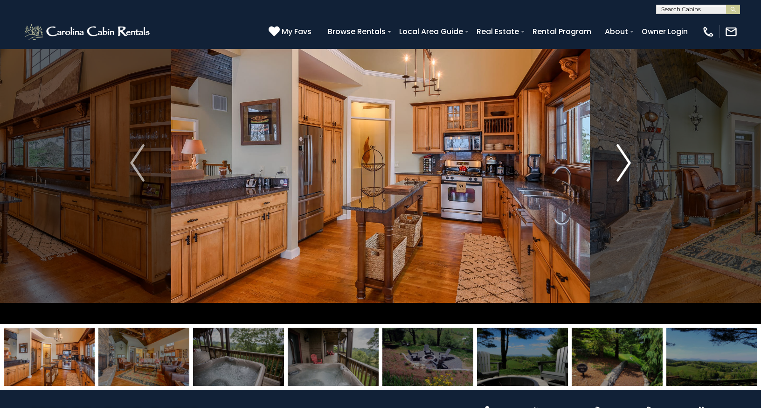
click at [623, 163] on img "Next" at bounding box center [624, 162] width 14 height 37
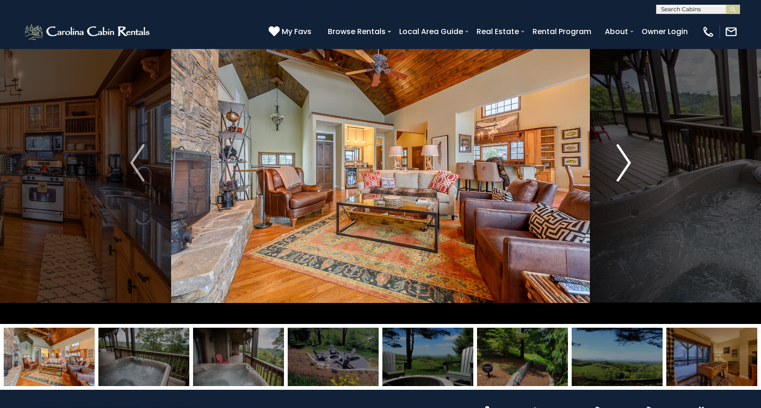
click at [623, 163] on img "Next" at bounding box center [624, 162] width 14 height 37
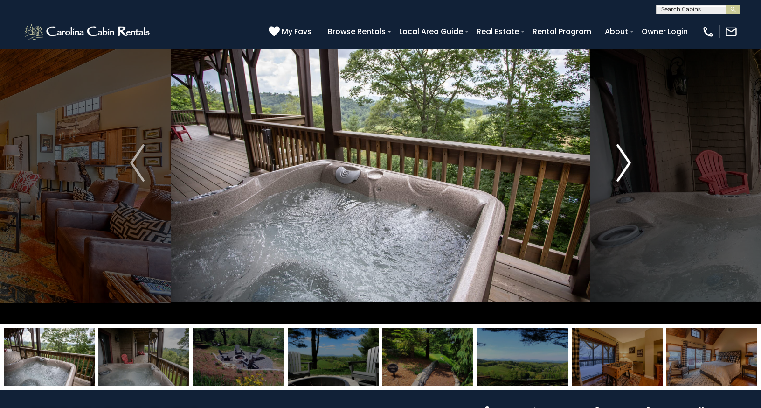
click at [623, 163] on img "Next" at bounding box center [624, 162] width 14 height 37
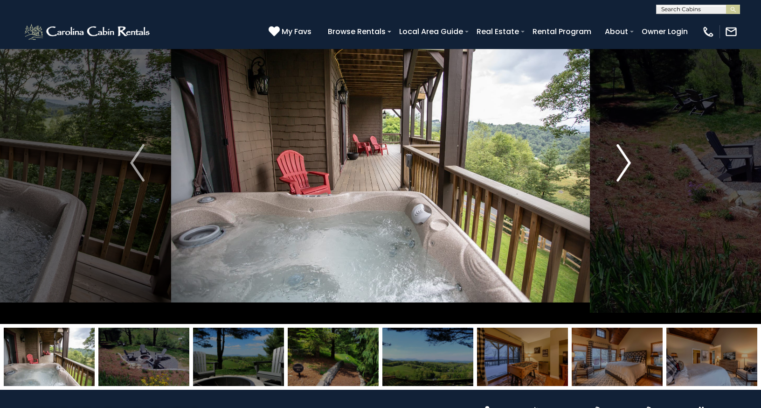
click at [623, 163] on img "Next" at bounding box center [624, 162] width 14 height 37
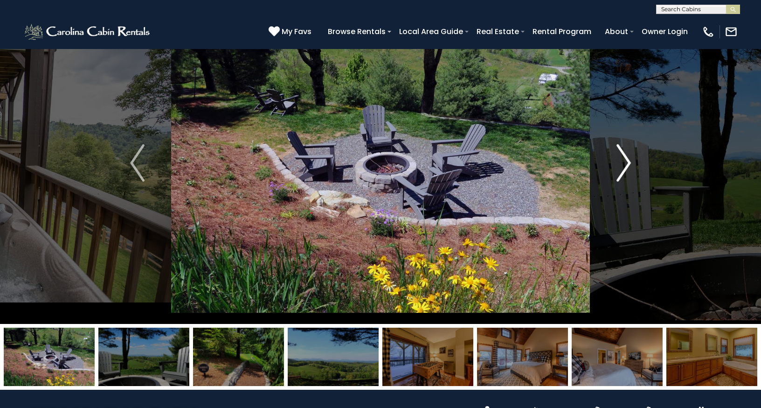
click at [623, 163] on img "Next" at bounding box center [624, 162] width 14 height 37
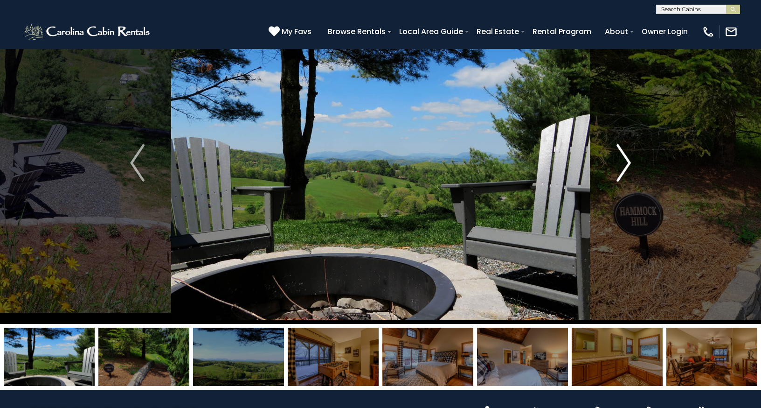
click at [623, 163] on img "Next" at bounding box center [624, 162] width 14 height 37
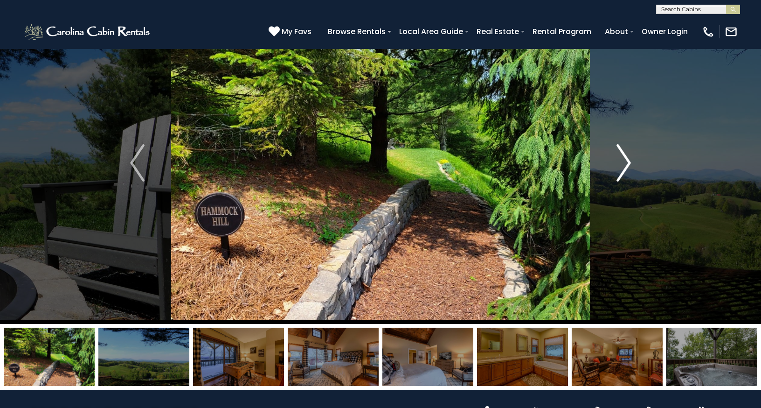
click at [623, 163] on img "Next" at bounding box center [624, 162] width 14 height 37
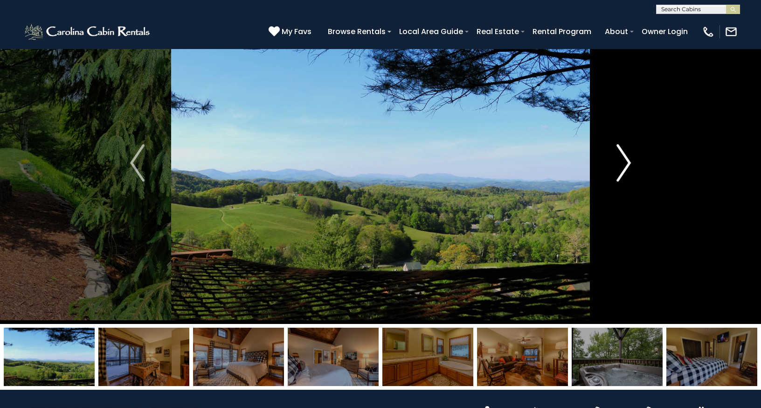
click at [622, 163] on img "Next" at bounding box center [624, 162] width 14 height 37
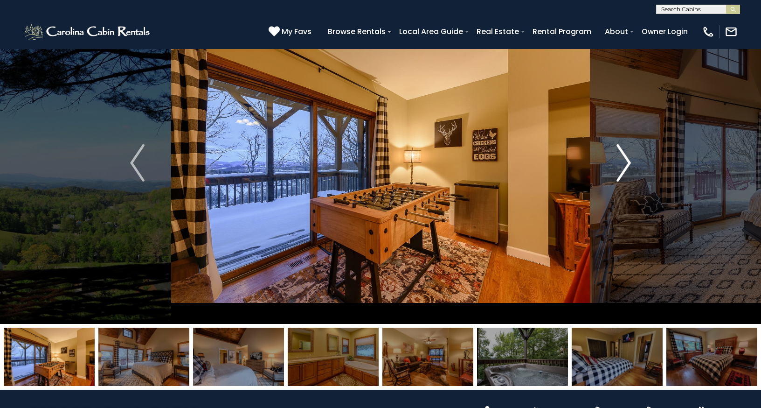
click at [622, 163] on img "Next" at bounding box center [624, 162] width 14 height 37
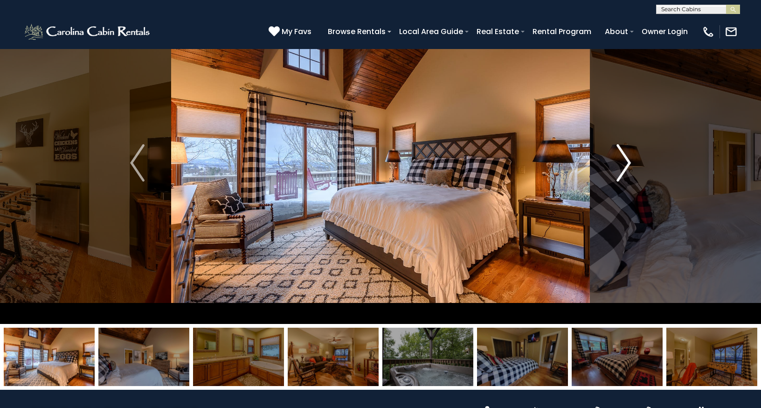
click at [622, 163] on img "Next" at bounding box center [624, 162] width 14 height 37
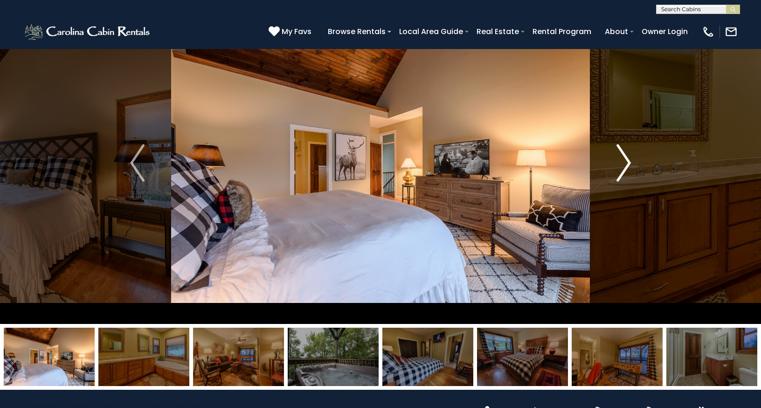
click at [622, 163] on img "Next" at bounding box center [624, 162] width 14 height 37
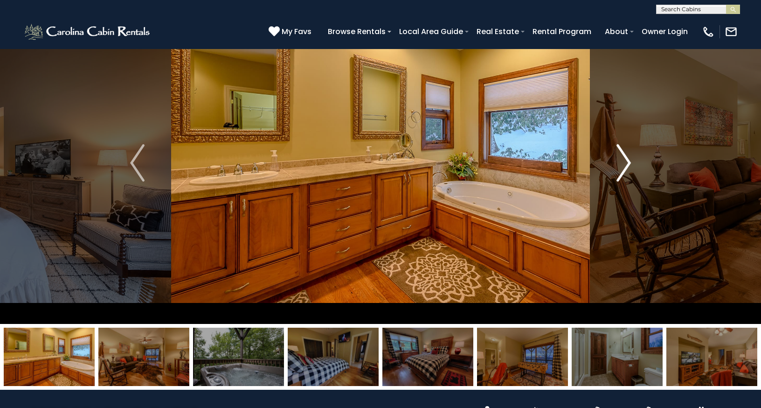
click at [622, 163] on img "Next" at bounding box center [624, 162] width 14 height 37
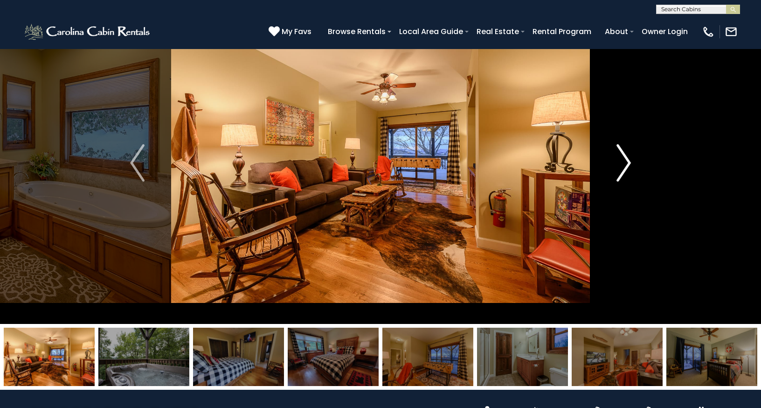
click at [622, 163] on img "Next" at bounding box center [624, 162] width 14 height 37
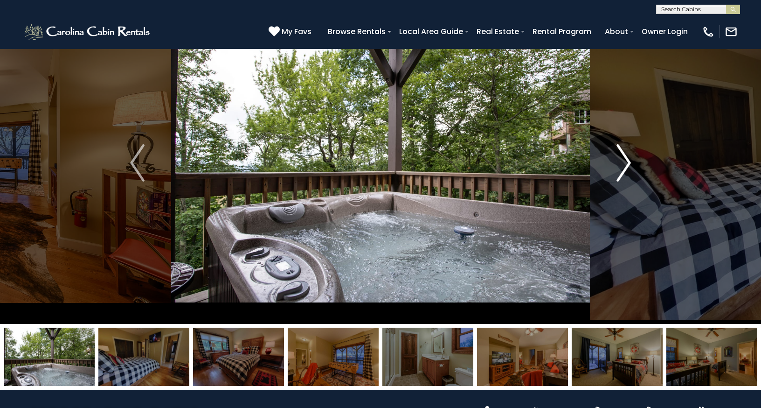
click at [622, 163] on img "Next" at bounding box center [624, 162] width 14 height 37
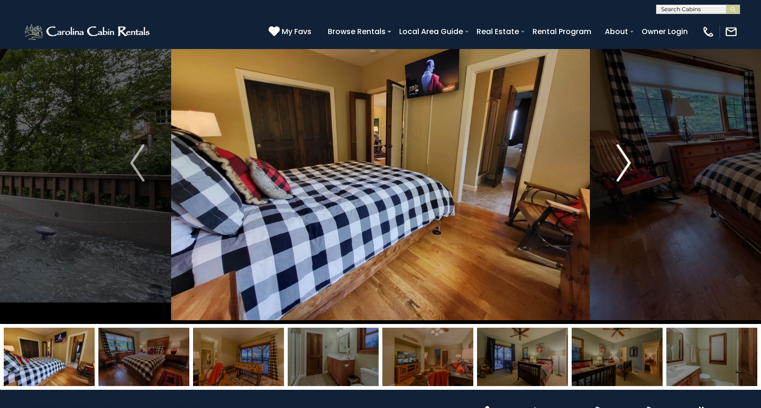
click at [622, 162] on img "Next" at bounding box center [624, 162] width 14 height 37
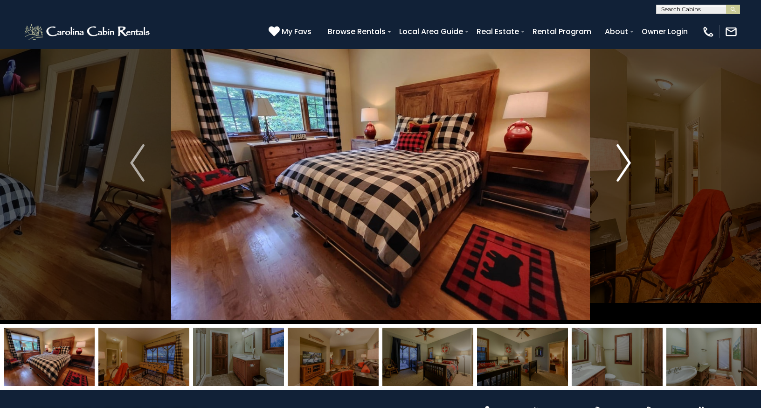
click at [621, 162] on img "Next" at bounding box center [624, 162] width 14 height 37
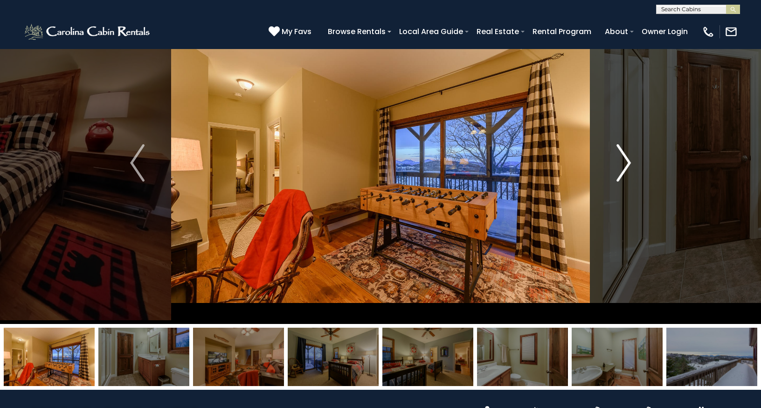
click at [621, 162] on img "Next" at bounding box center [624, 162] width 14 height 37
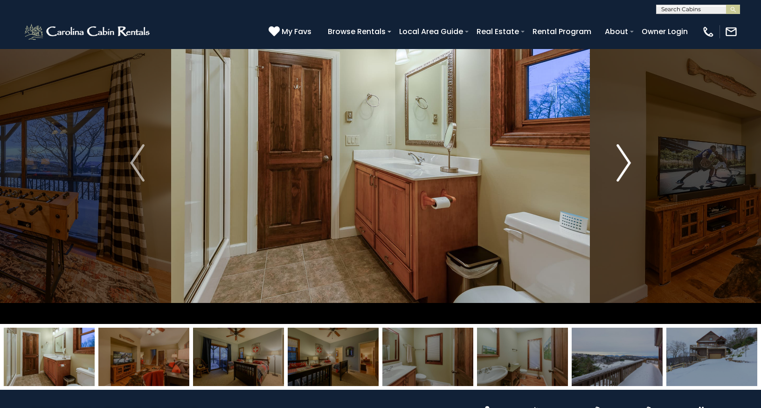
click at [621, 162] on img "Next" at bounding box center [624, 162] width 14 height 37
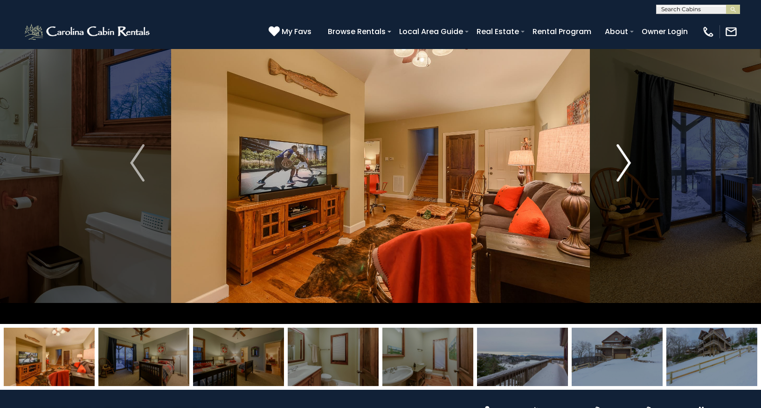
click at [621, 162] on img "Next" at bounding box center [624, 162] width 14 height 37
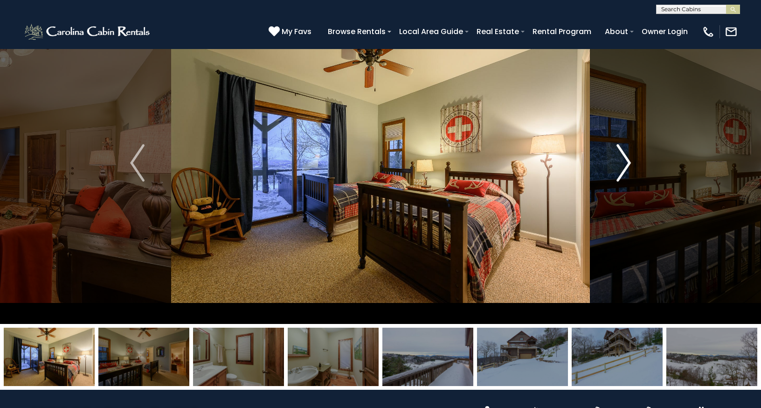
click at [621, 162] on img "Next" at bounding box center [624, 162] width 14 height 37
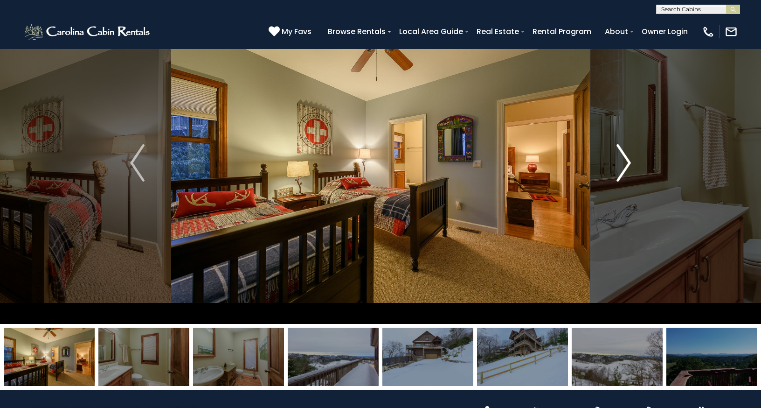
click at [621, 162] on img "Next" at bounding box center [624, 162] width 14 height 37
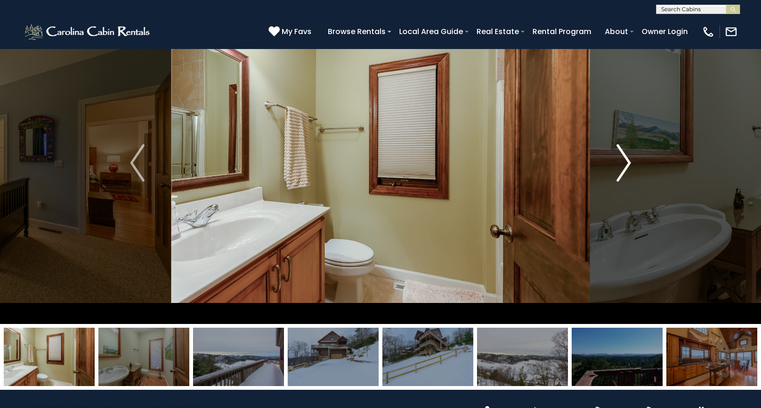
click at [621, 162] on img "Next" at bounding box center [624, 162] width 14 height 37
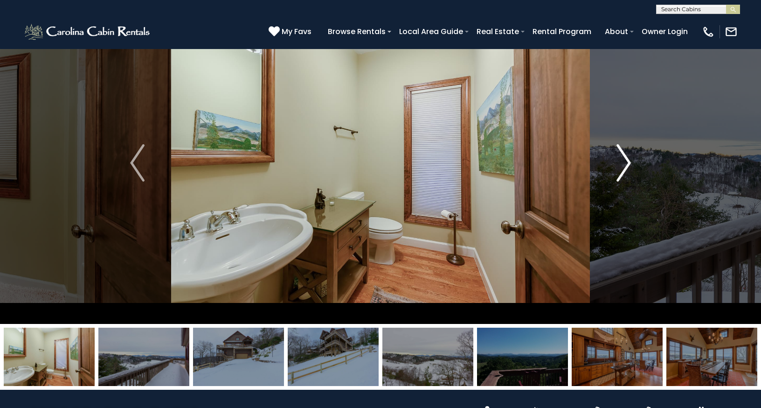
click at [621, 162] on img "Next" at bounding box center [624, 162] width 14 height 37
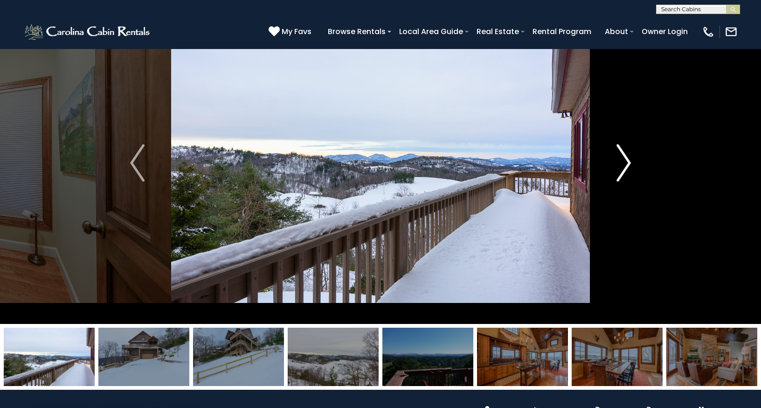
click at [620, 162] on img "Next" at bounding box center [624, 162] width 14 height 37
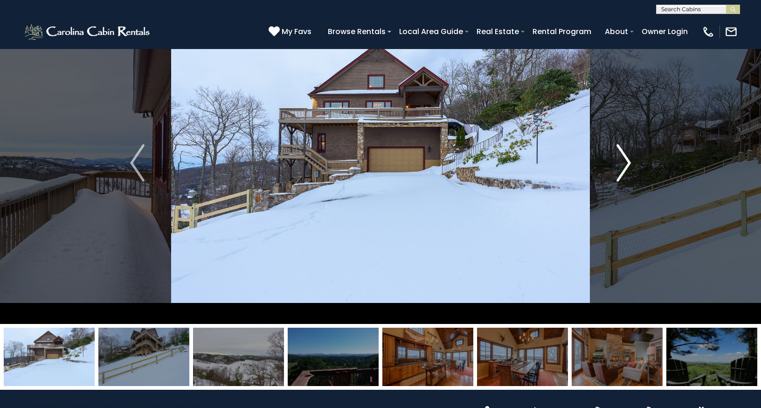
click at [620, 162] on img "Next" at bounding box center [624, 162] width 14 height 37
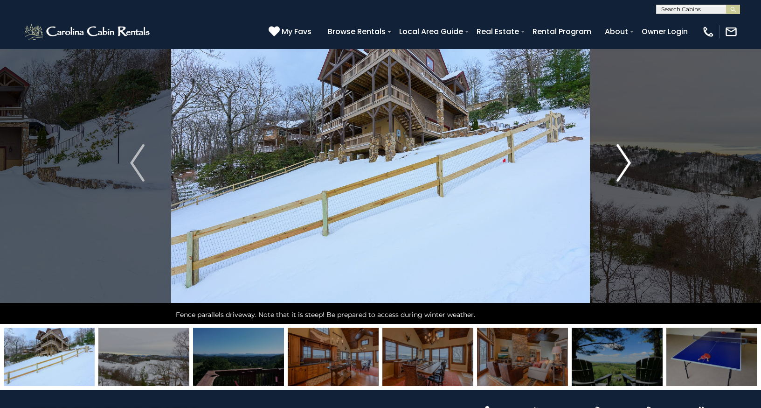
click at [620, 162] on img "Next" at bounding box center [624, 162] width 14 height 37
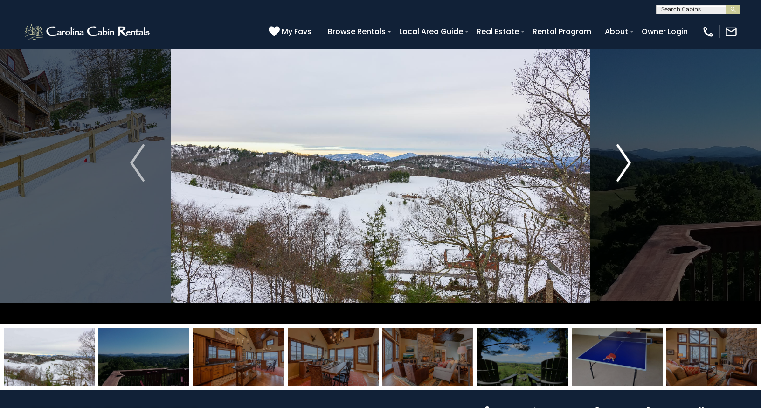
click at [620, 162] on img "Next" at bounding box center [624, 162] width 14 height 37
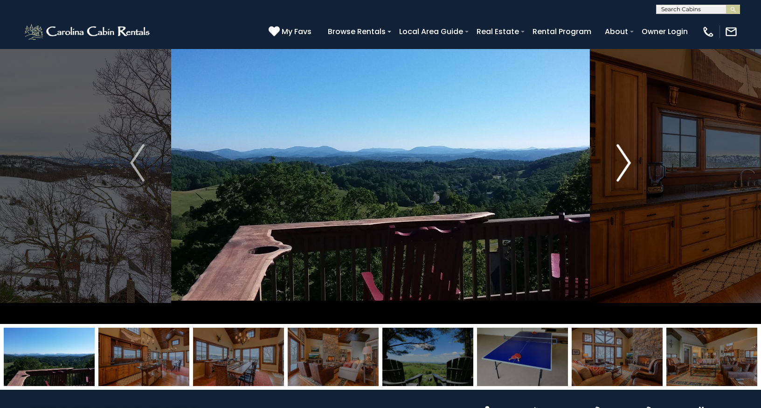
click at [620, 162] on img "Next" at bounding box center [624, 162] width 14 height 37
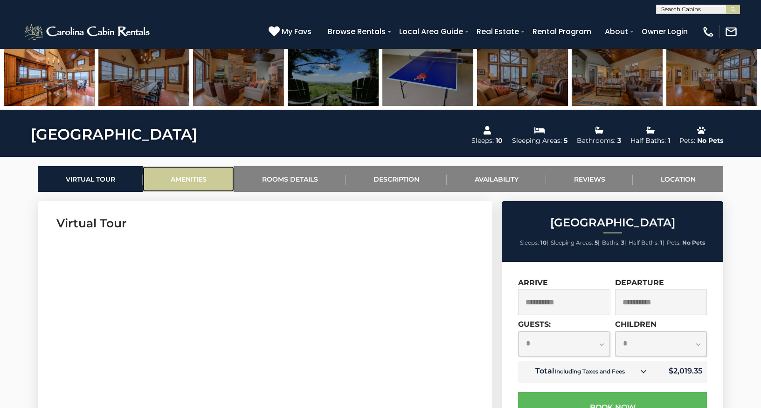
click at [184, 180] on link "Amenities" at bounding box center [188, 179] width 91 height 26
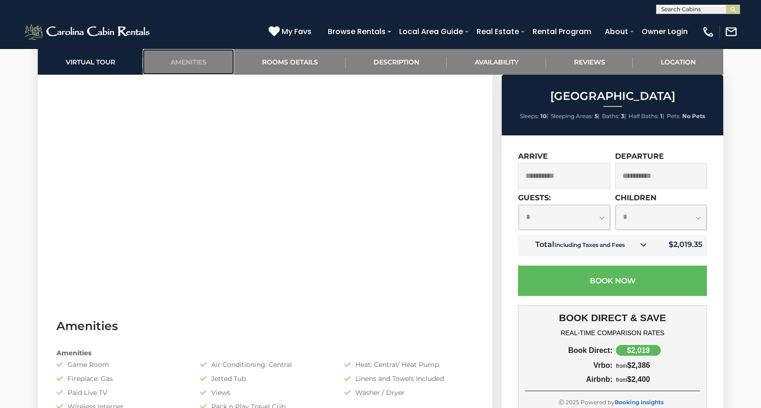
scroll to position [42, 0]
